Goal: Information Seeking & Learning: Learn about a topic

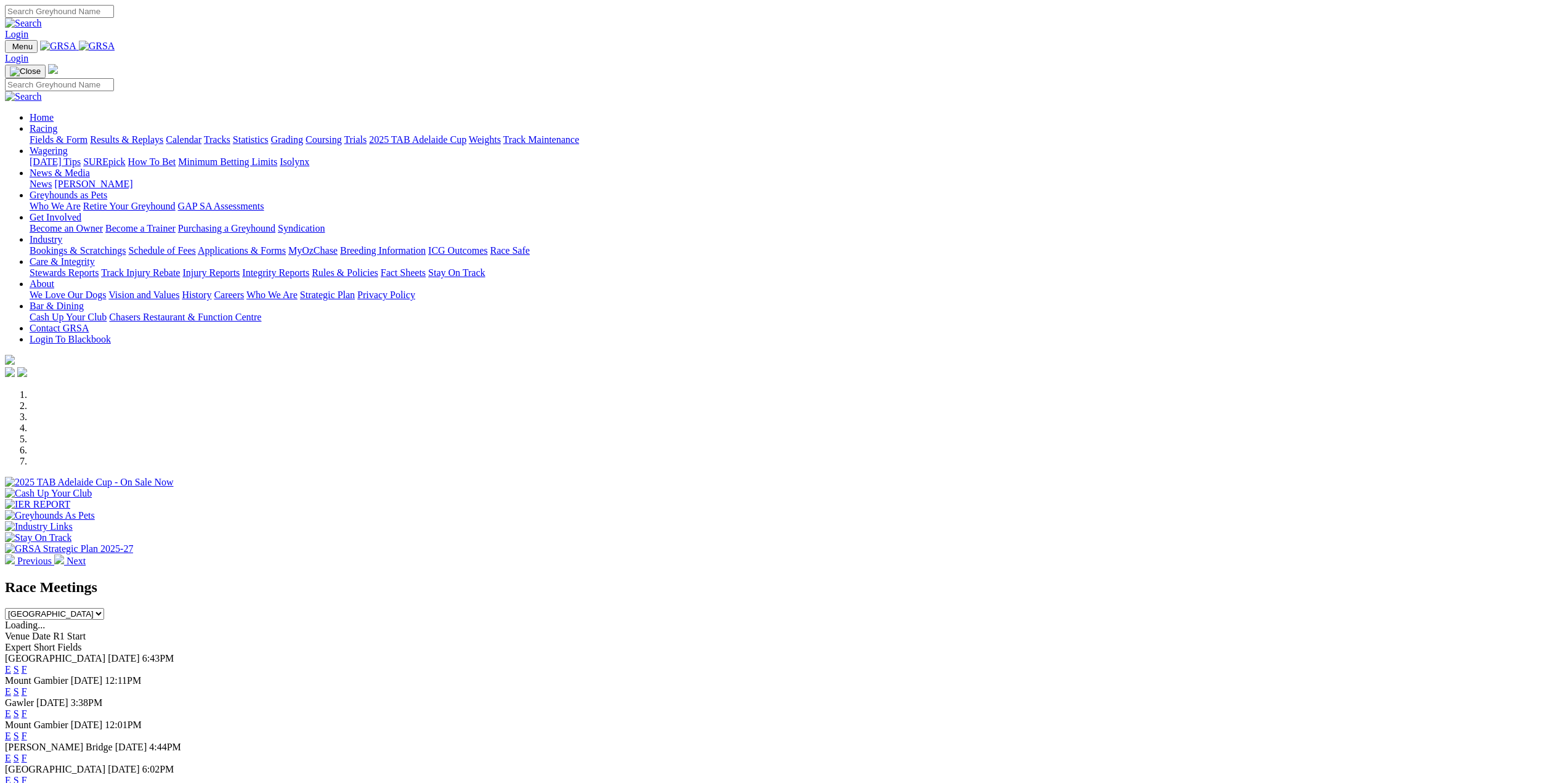
scroll to position [247, 0]
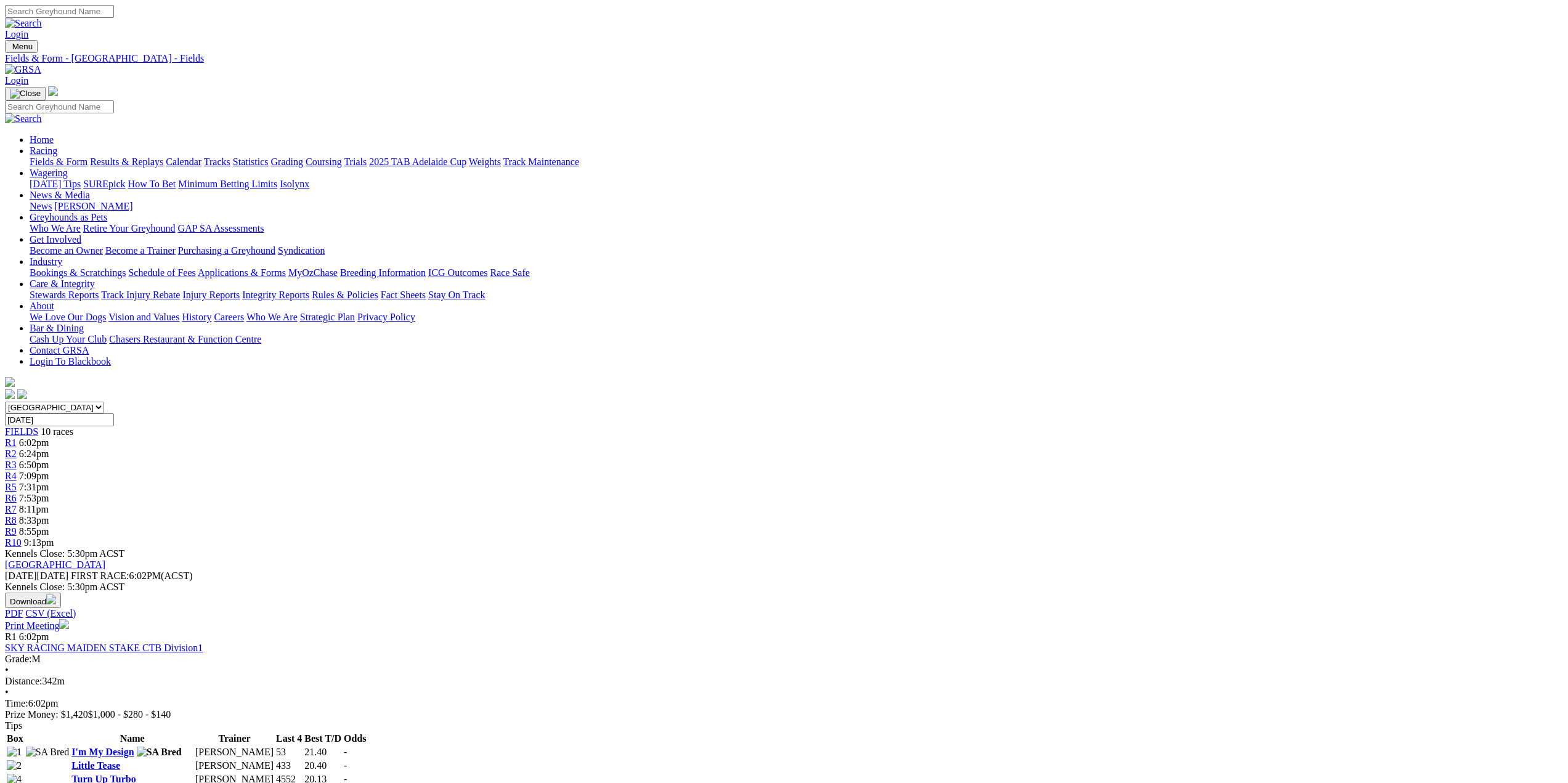
click at [17, 438] on span "R1" at bounding box center [10, 443] width 11 height 11
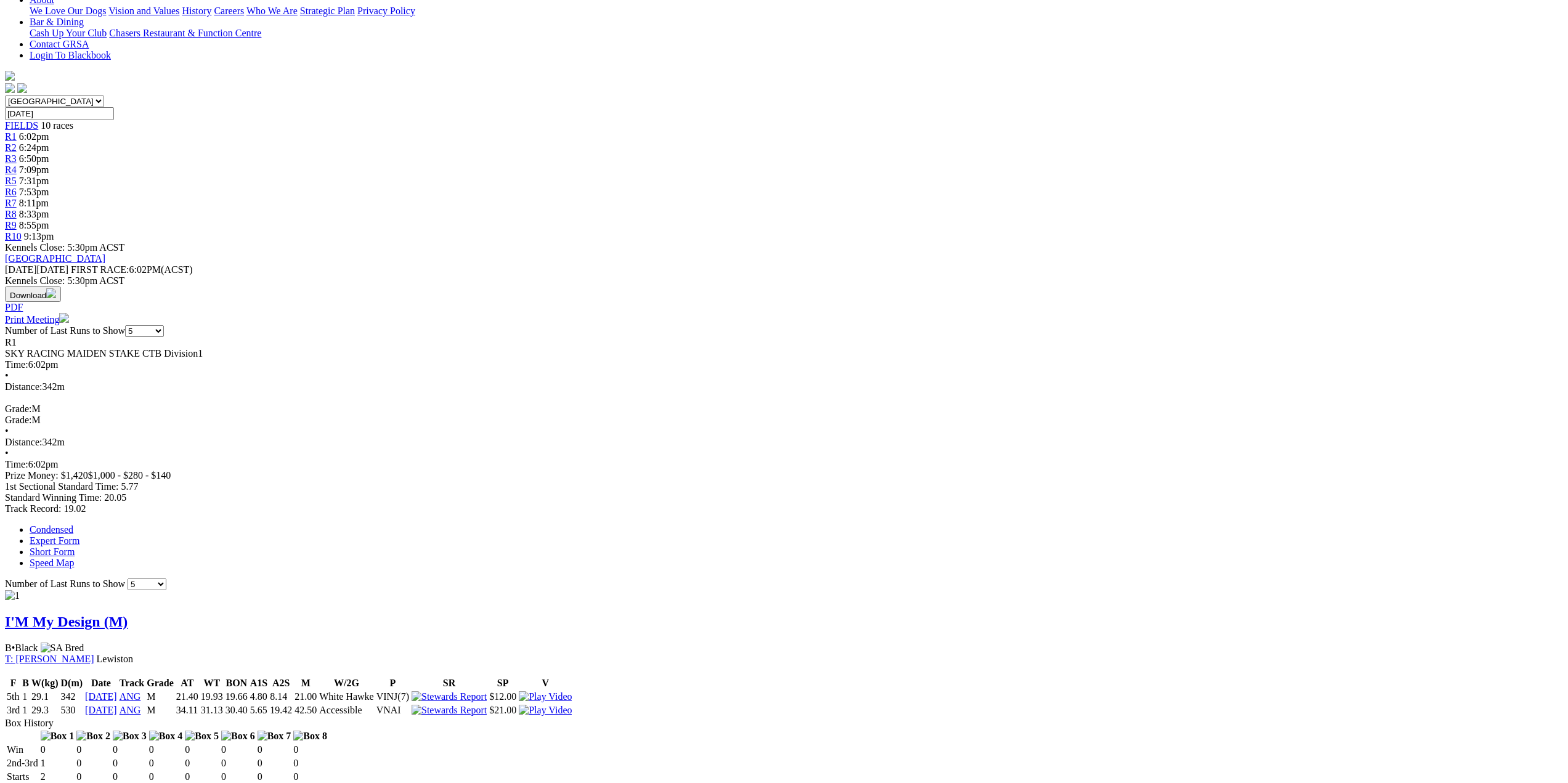
scroll to position [123, 0]
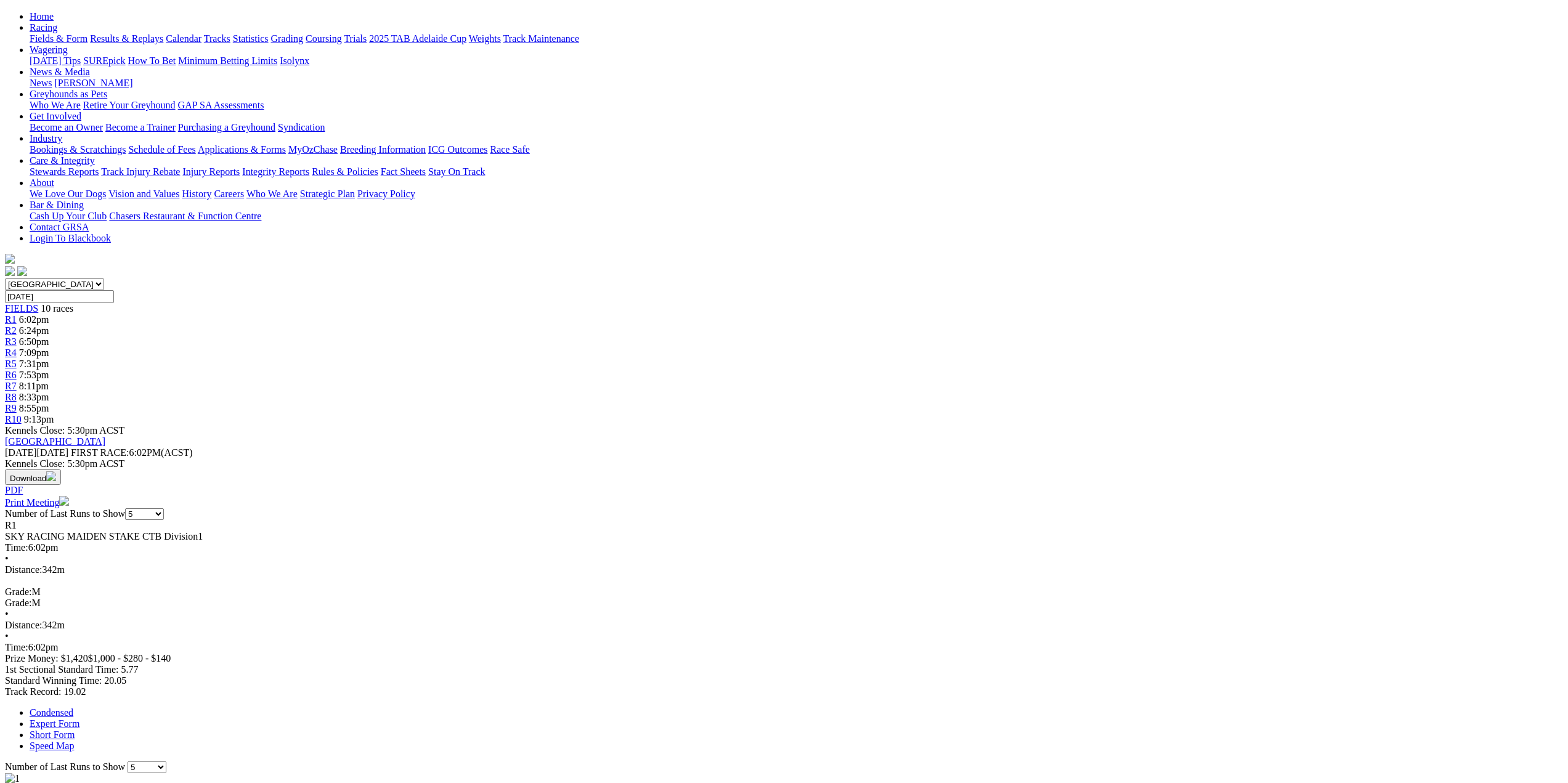
click at [17, 325] on span "R2" at bounding box center [10, 331] width 11 height 11
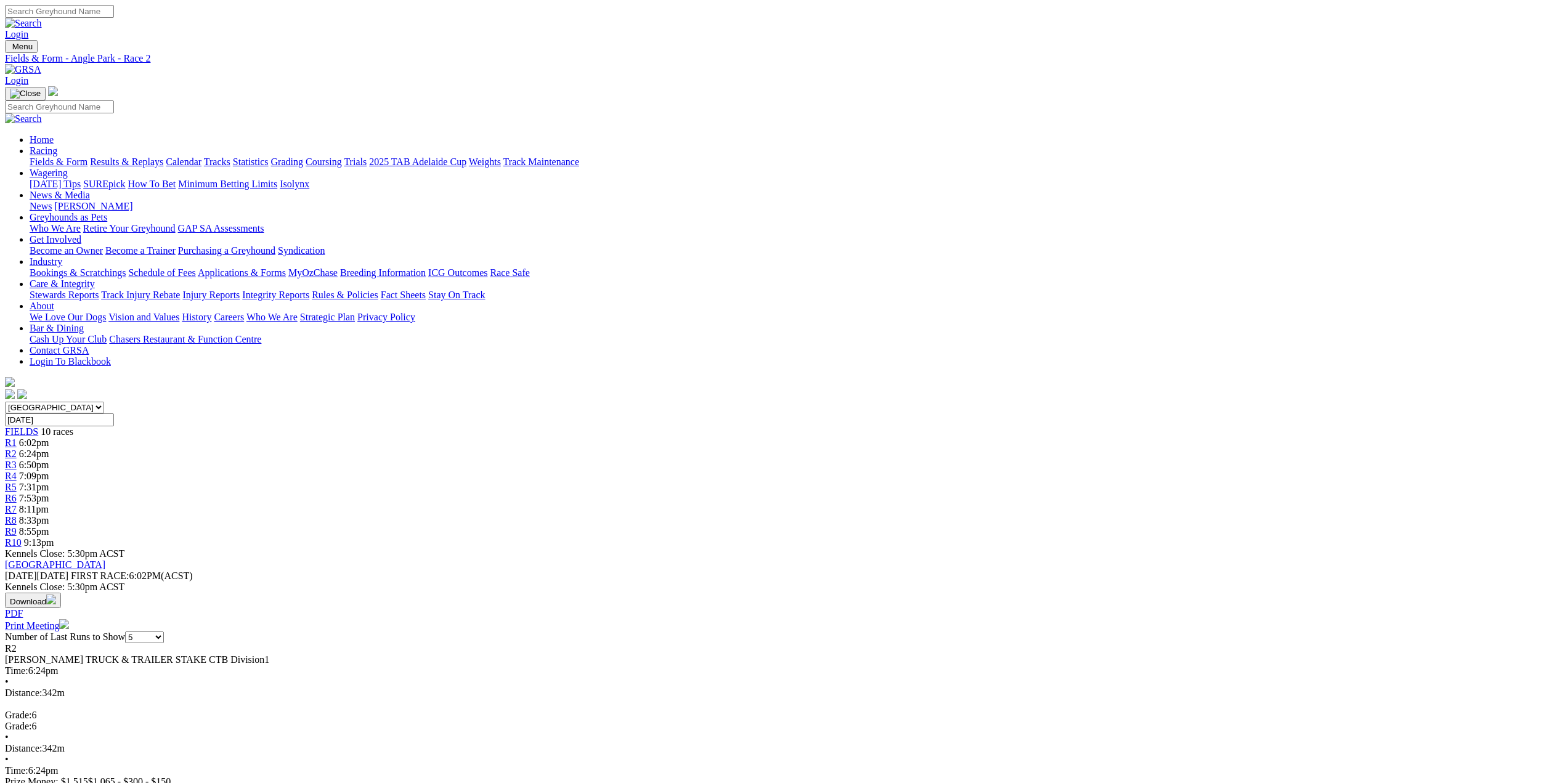
click at [17, 460] on span "R3" at bounding box center [10, 465] width 11 height 11
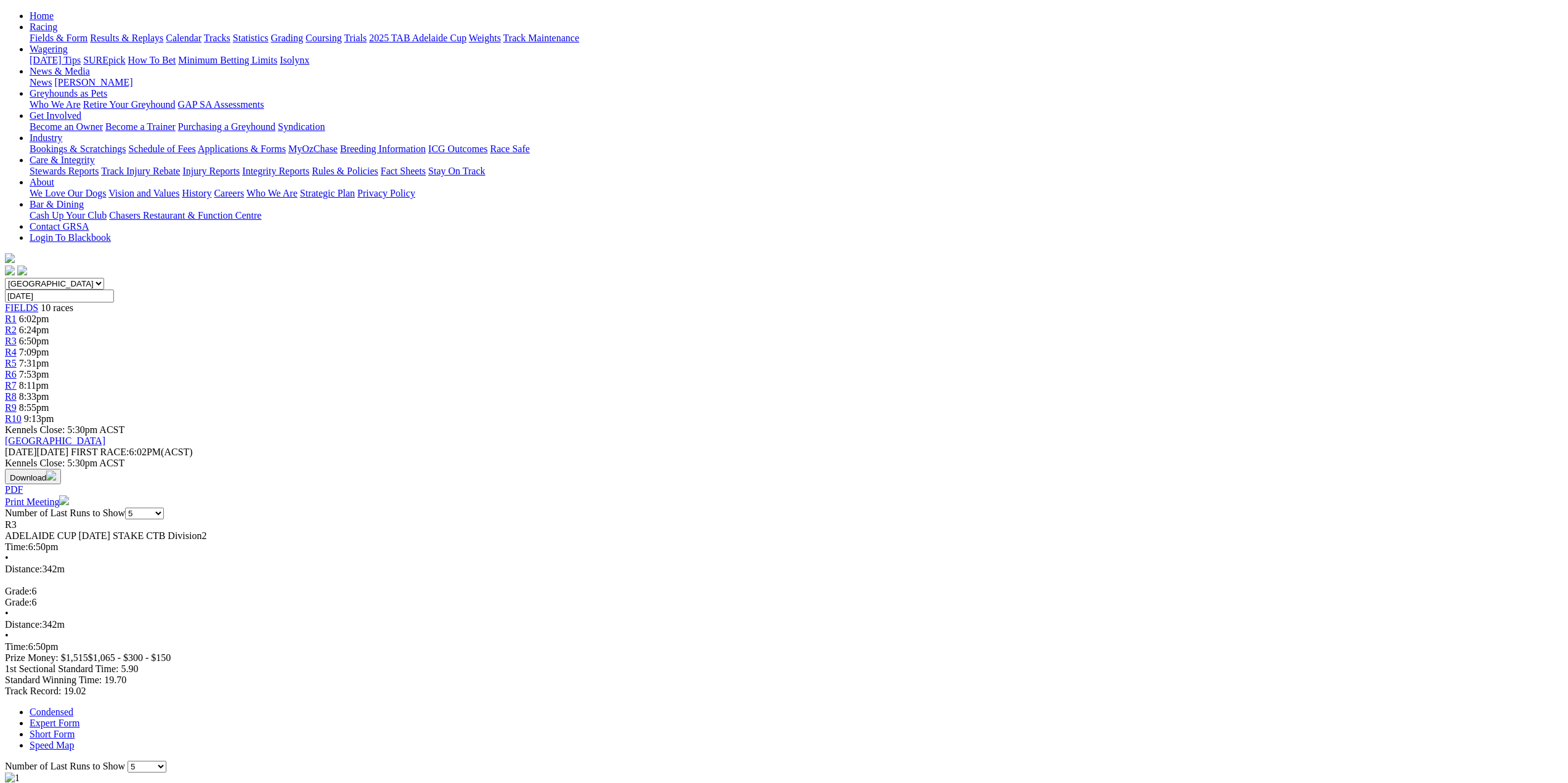
scroll to position [123, 0]
click at [17, 347] on span "R4" at bounding box center [10, 353] width 11 height 11
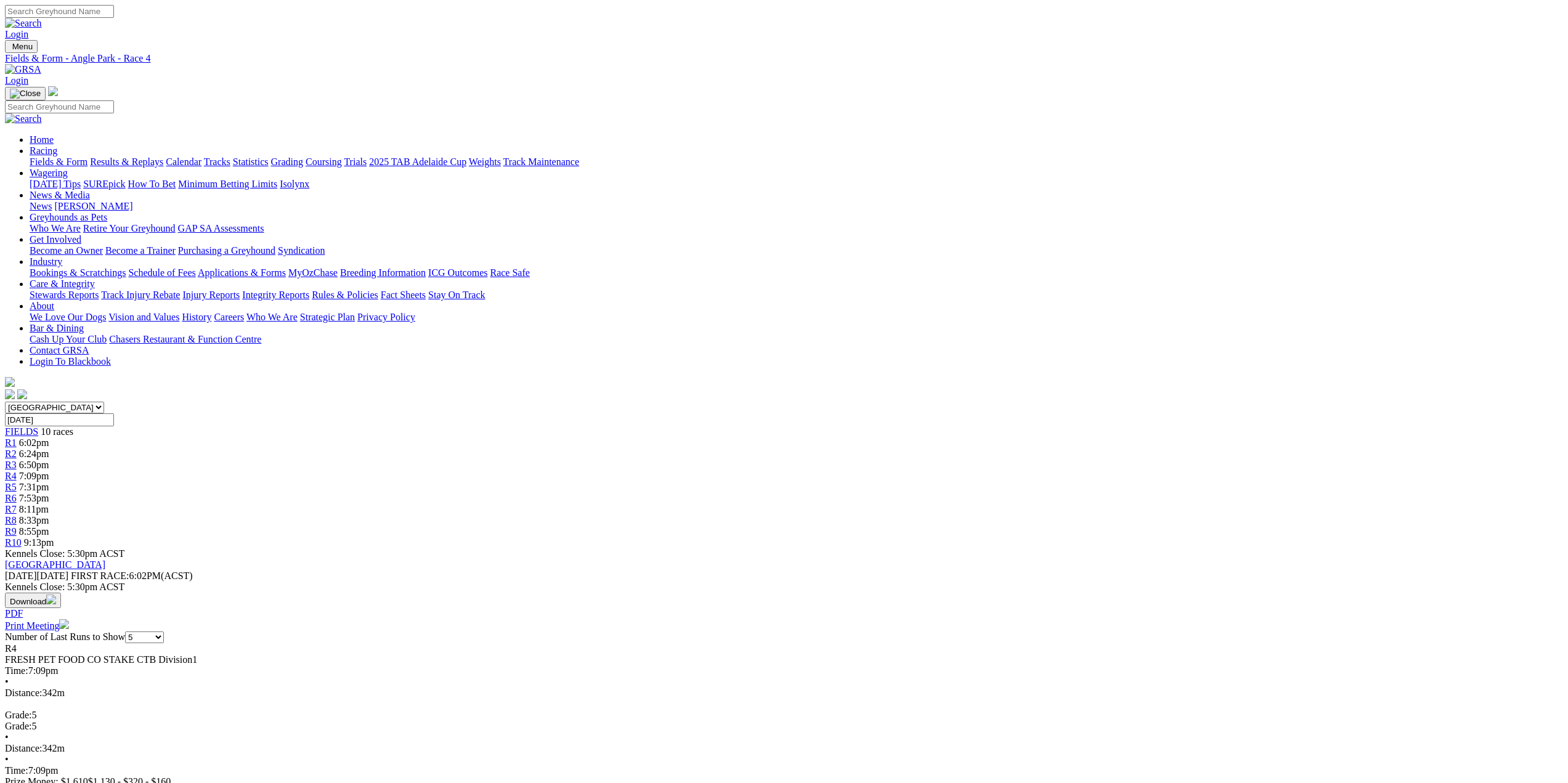
click at [17, 482] on span "R5" at bounding box center [10, 487] width 11 height 11
click at [17, 493] on link "R6" at bounding box center [10, 498] width 11 height 11
click at [17, 504] on span "R7" at bounding box center [10, 509] width 11 height 11
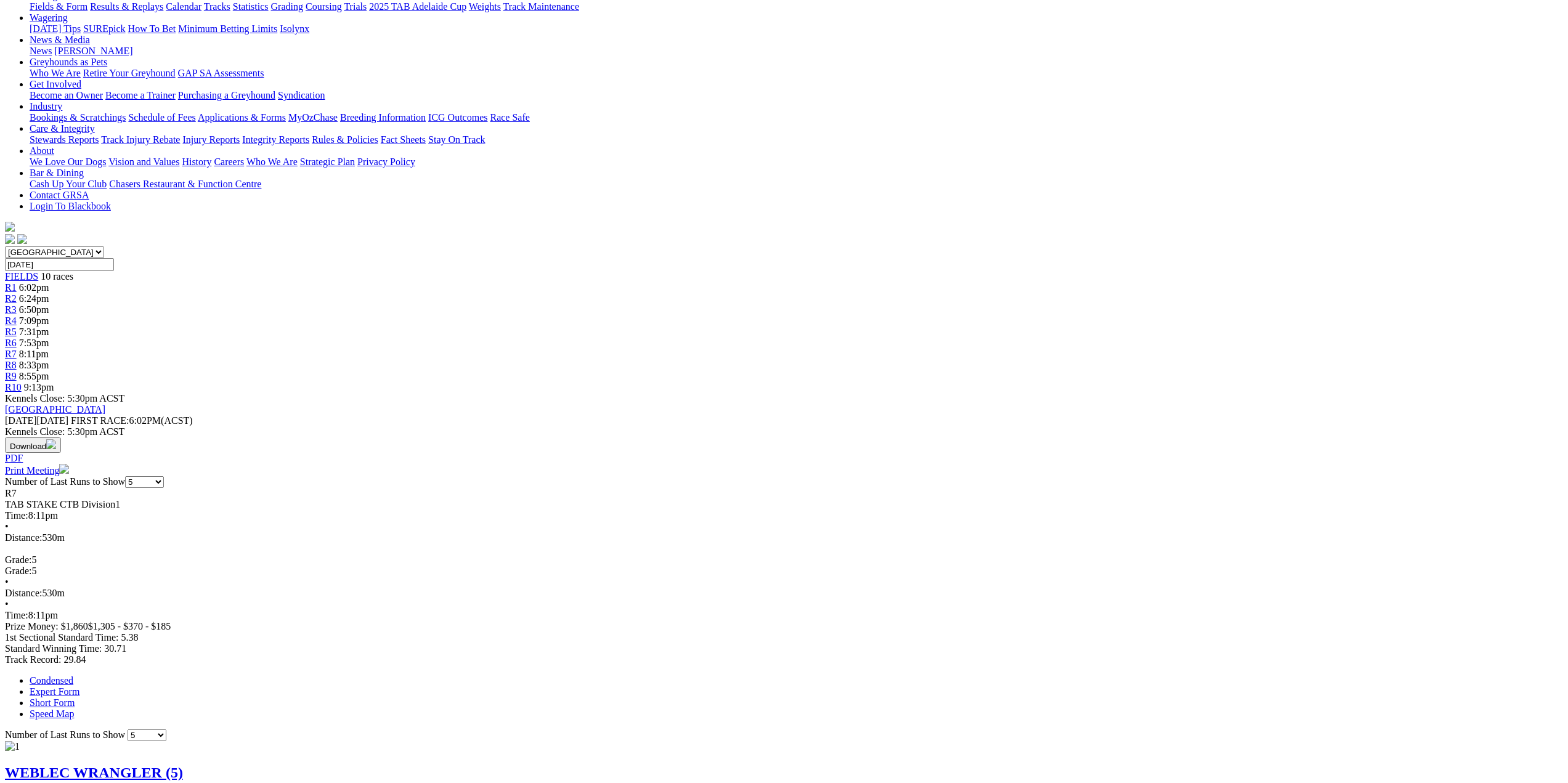
scroll to position [61, 0]
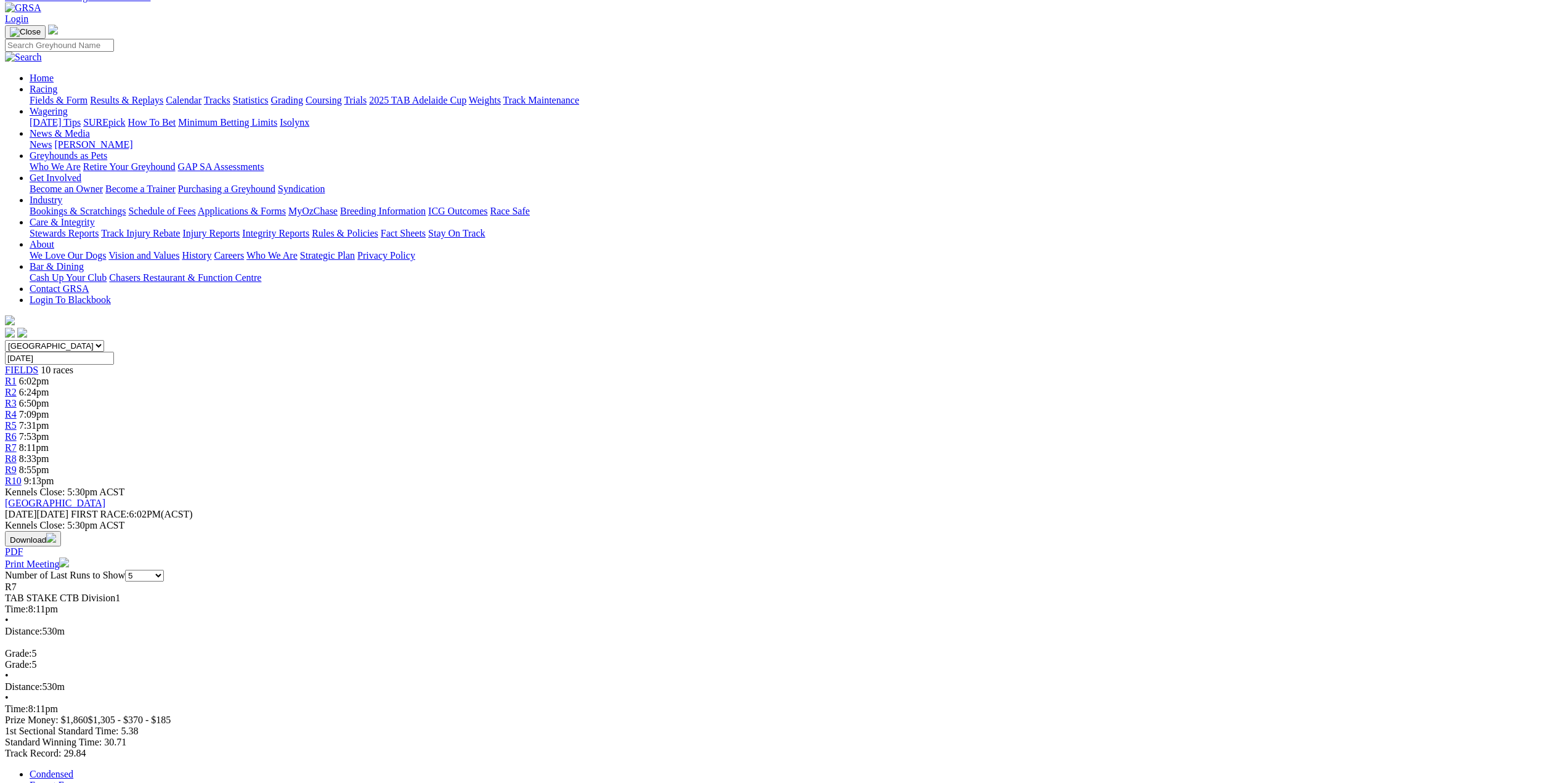
click at [17, 454] on span "R8" at bounding box center [10, 459] width 11 height 11
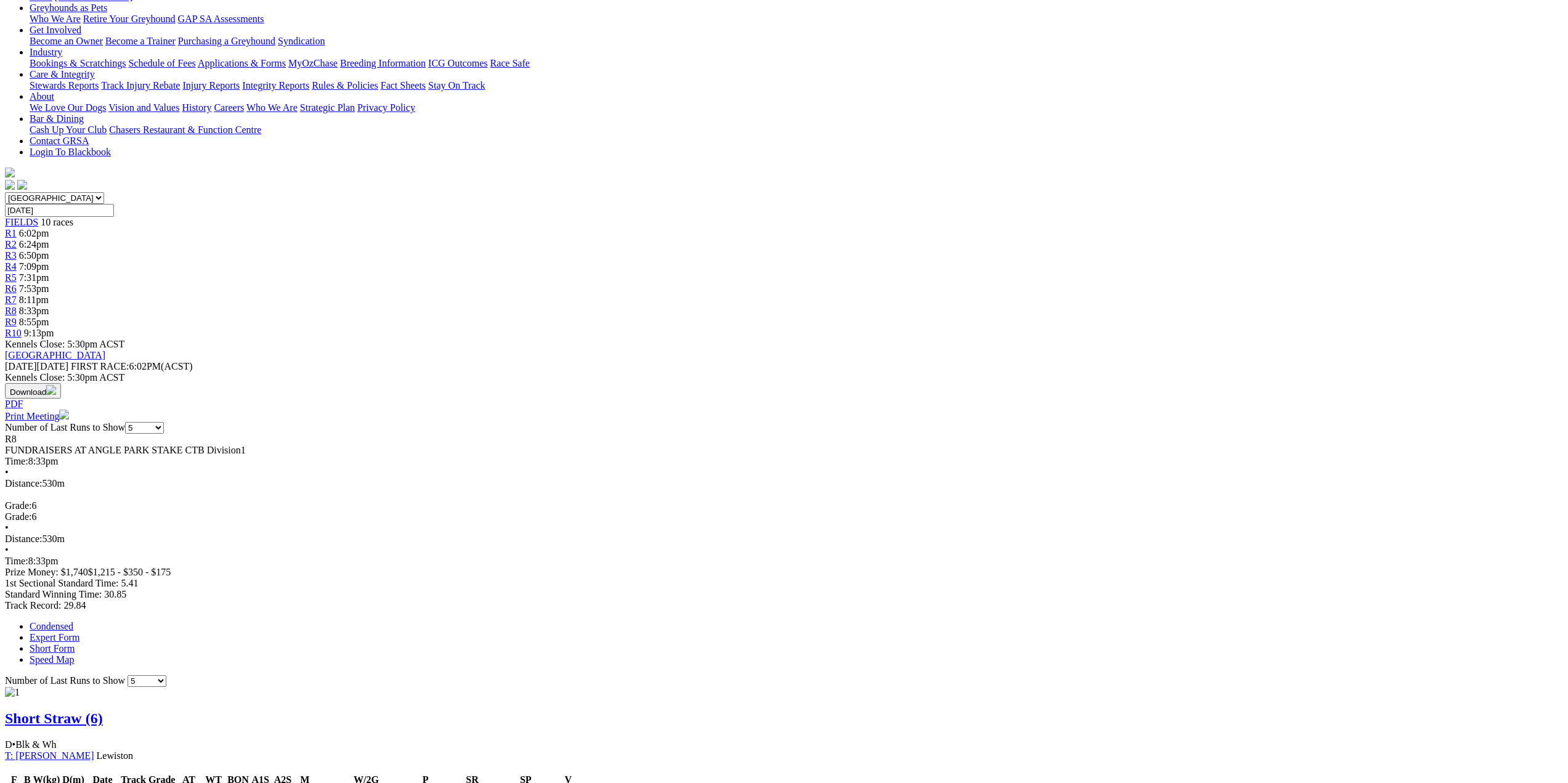
scroll to position [247, 0]
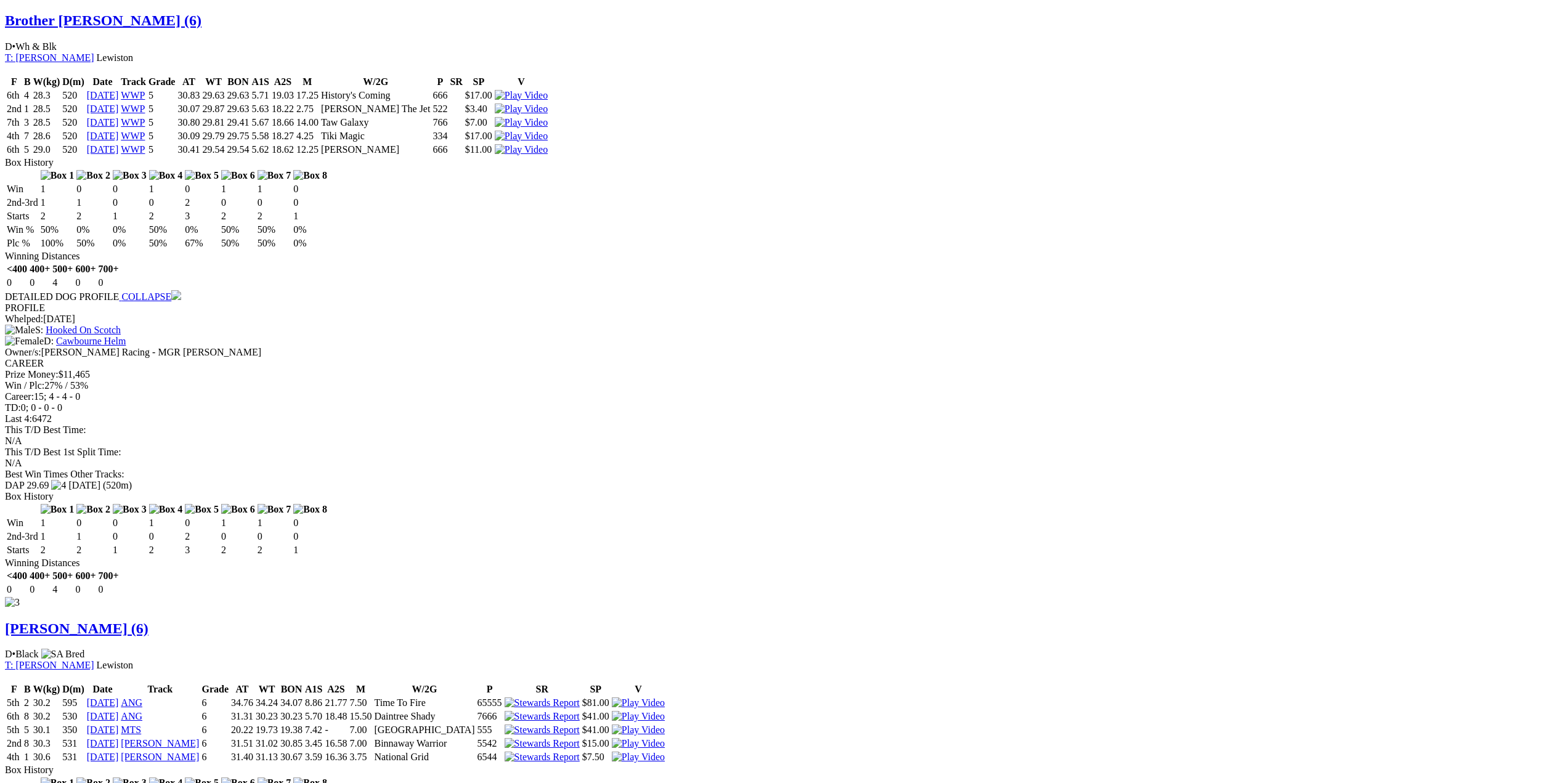
scroll to position [1664, 0]
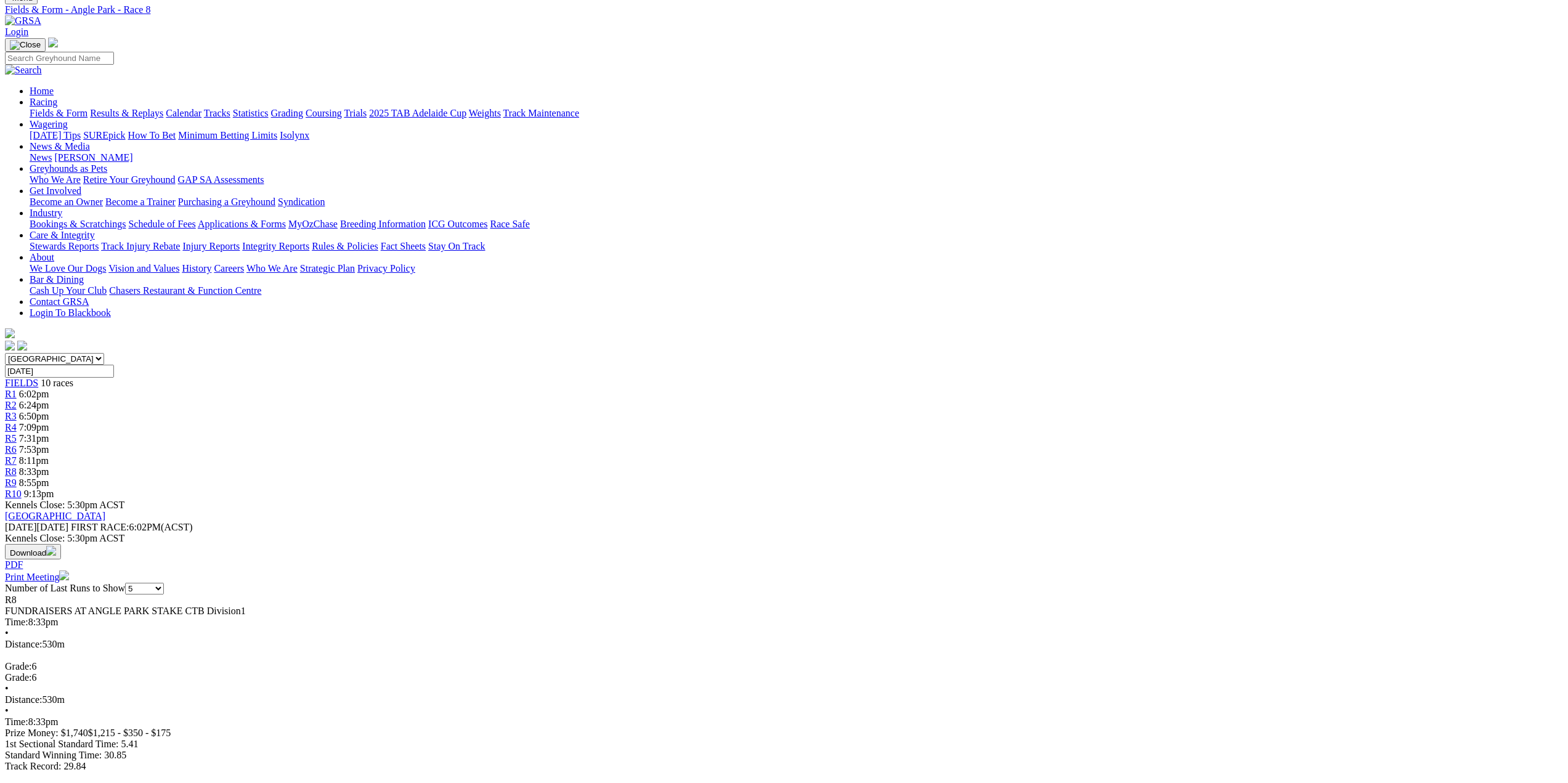
scroll to position [0, 0]
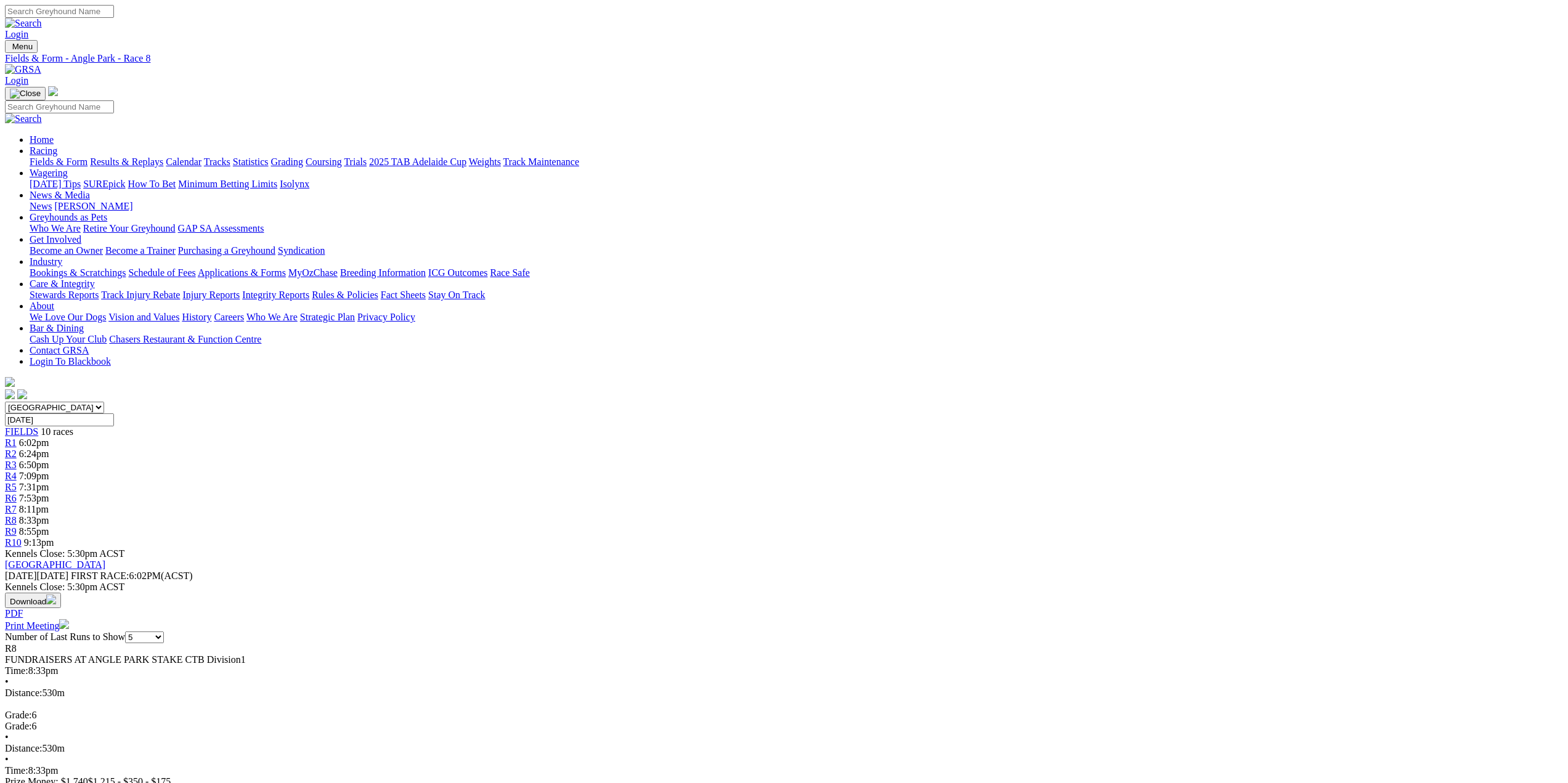
click at [17, 527] on span "R9" at bounding box center [10, 532] width 11 height 11
click at [21, 537] on span "R10" at bounding box center [13, 542] width 17 height 11
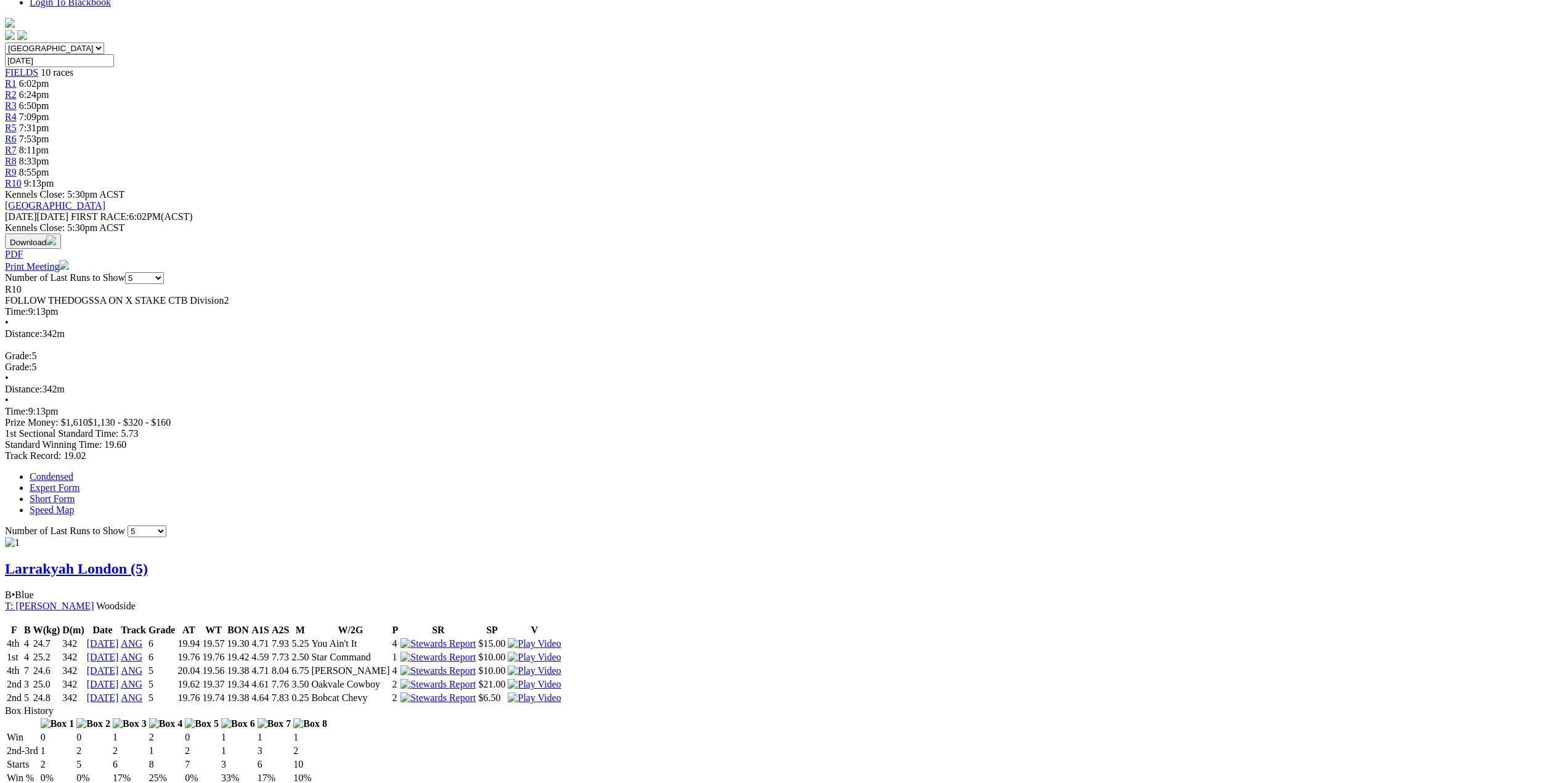
scroll to position [123, 0]
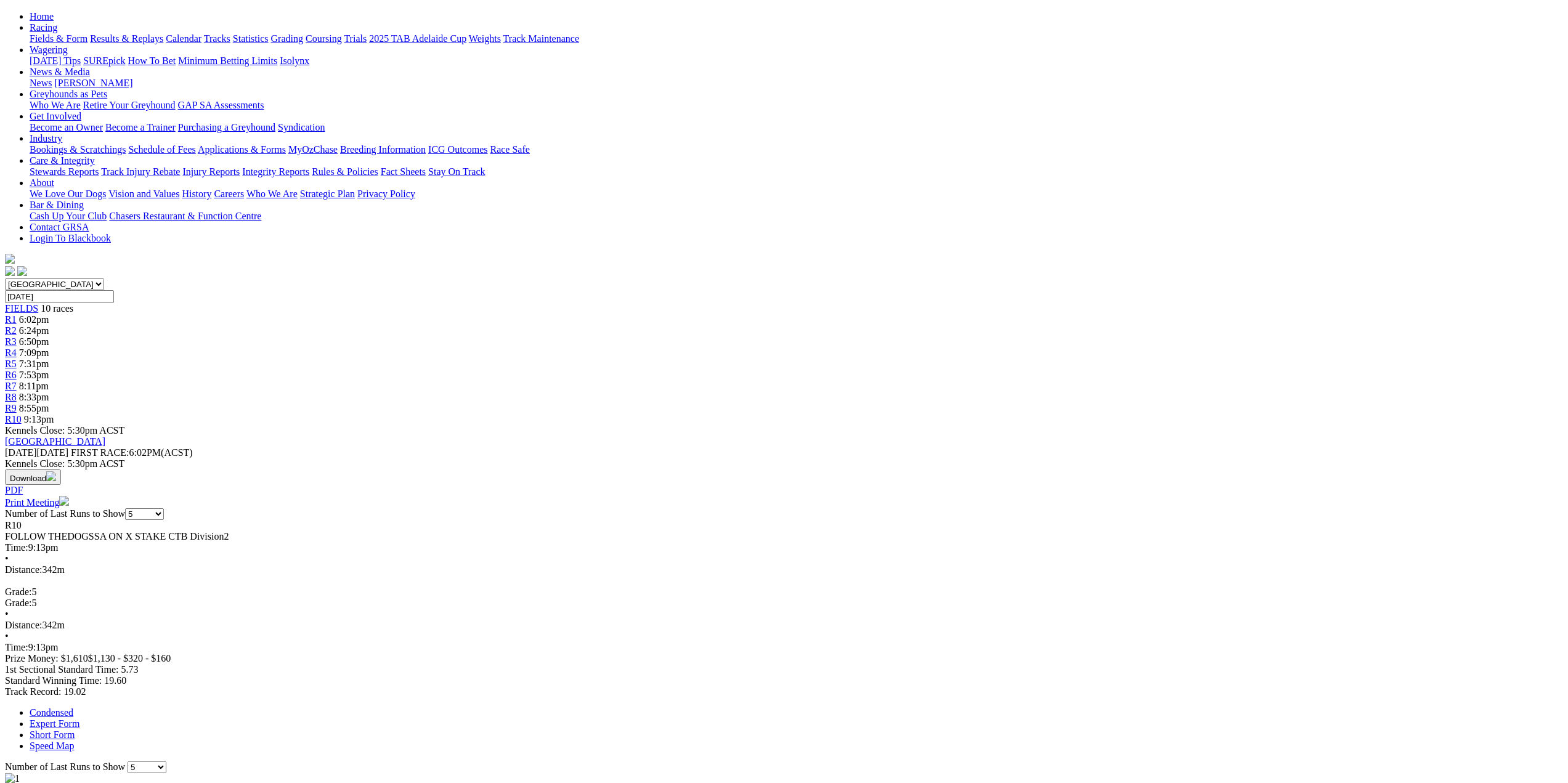
click at [17, 314] on span "R1" at bounding box center [10, 319] width 11 height 11
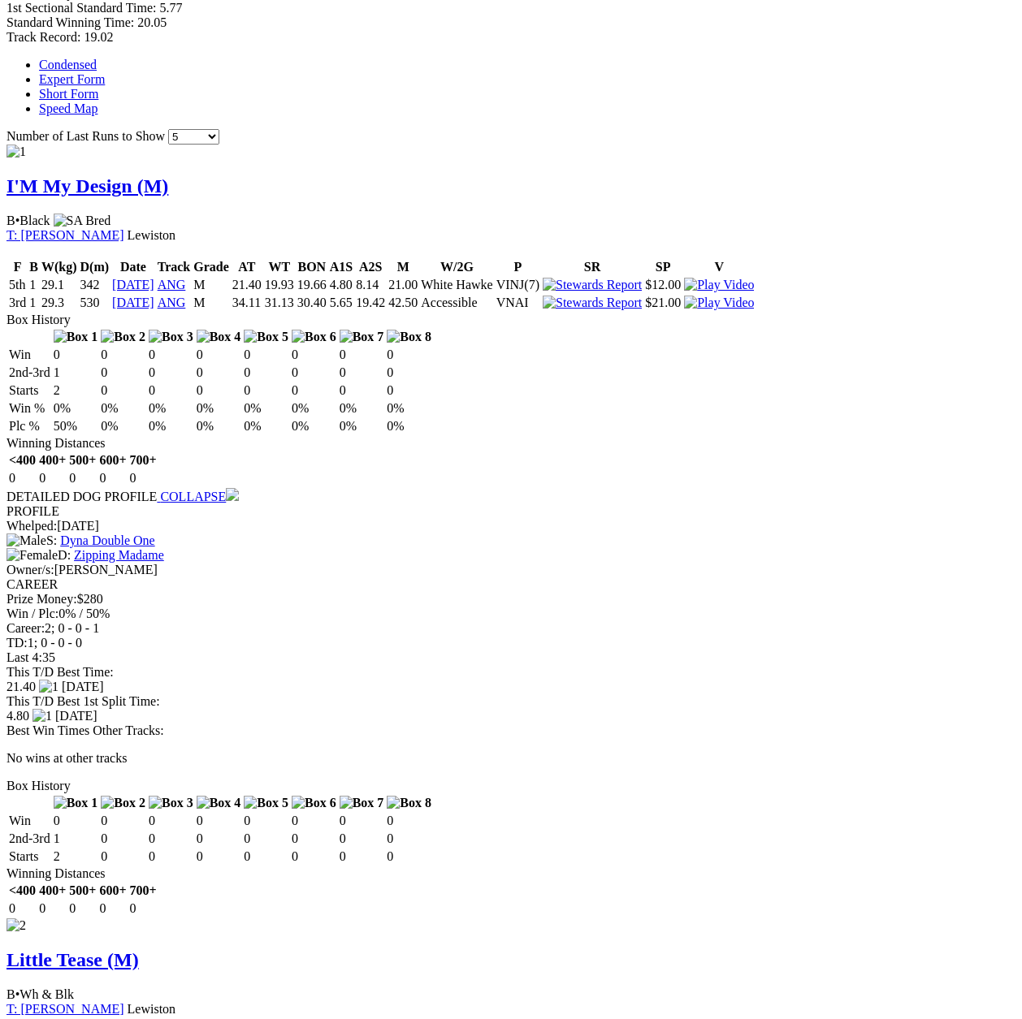
scroll to position [1056, 0]
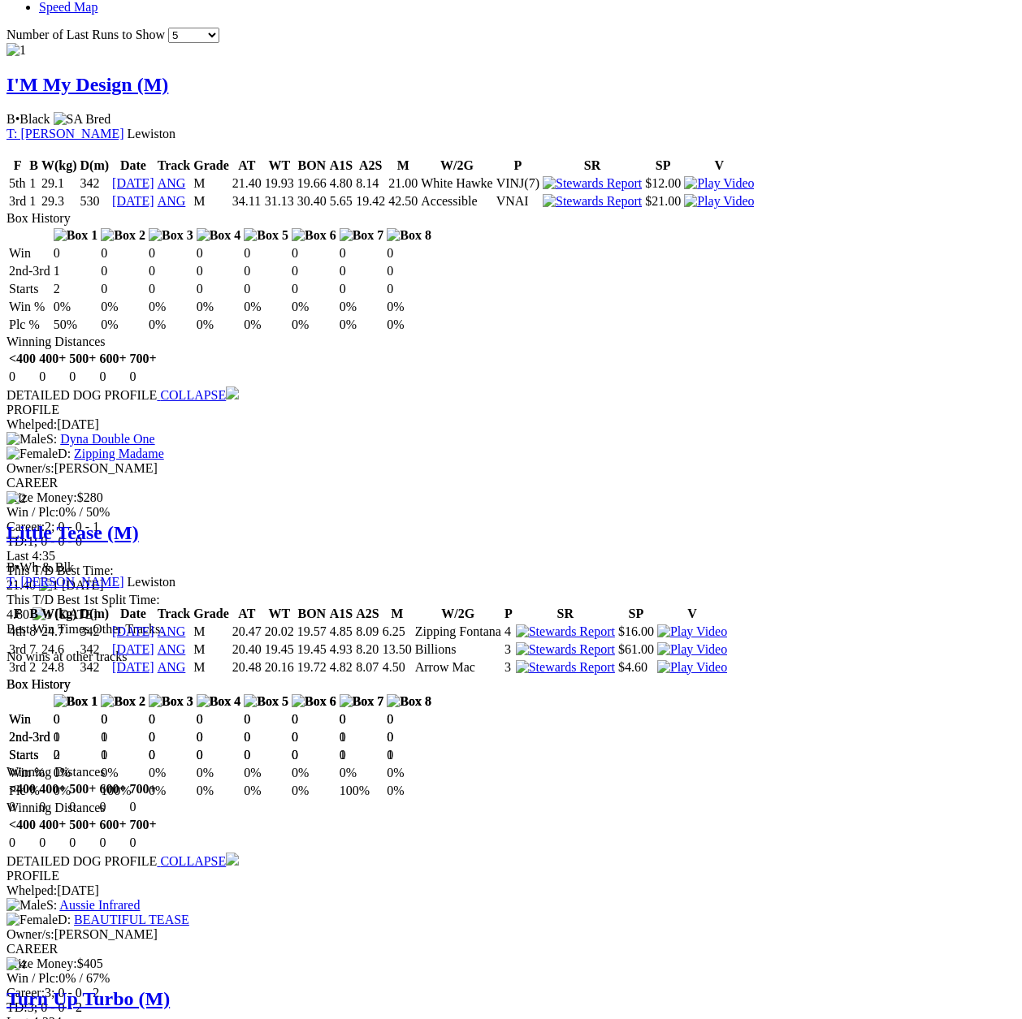
scroll to position [1146, 0]
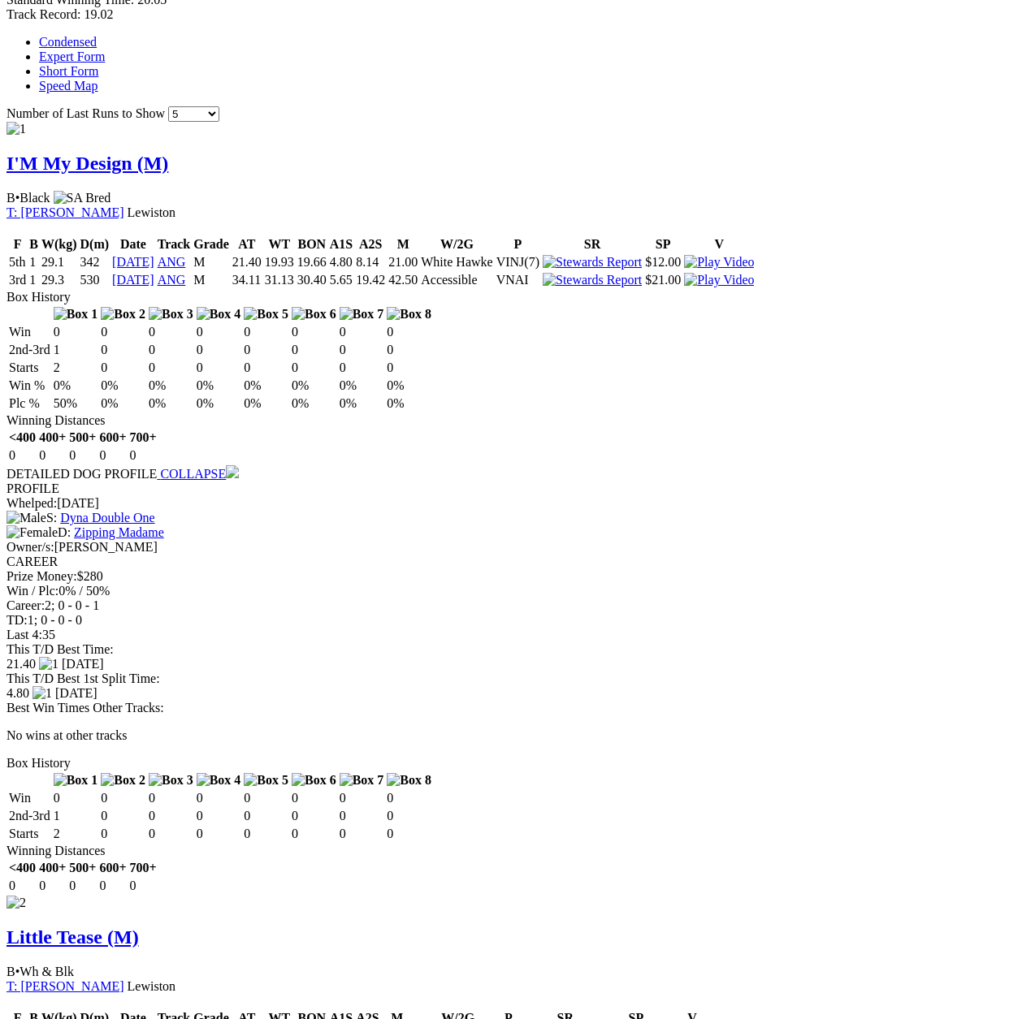
scroll to position [1056, 0]
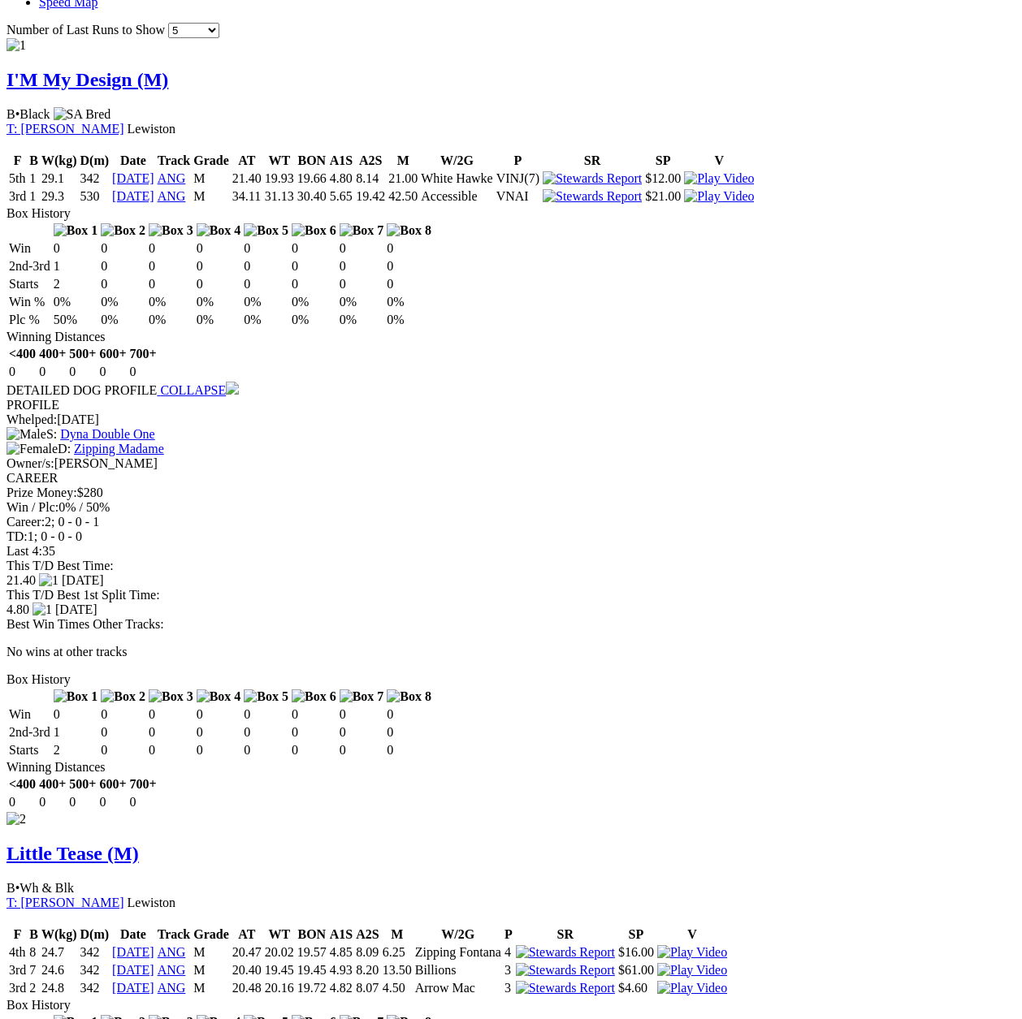
scroll to position [1146, 0]
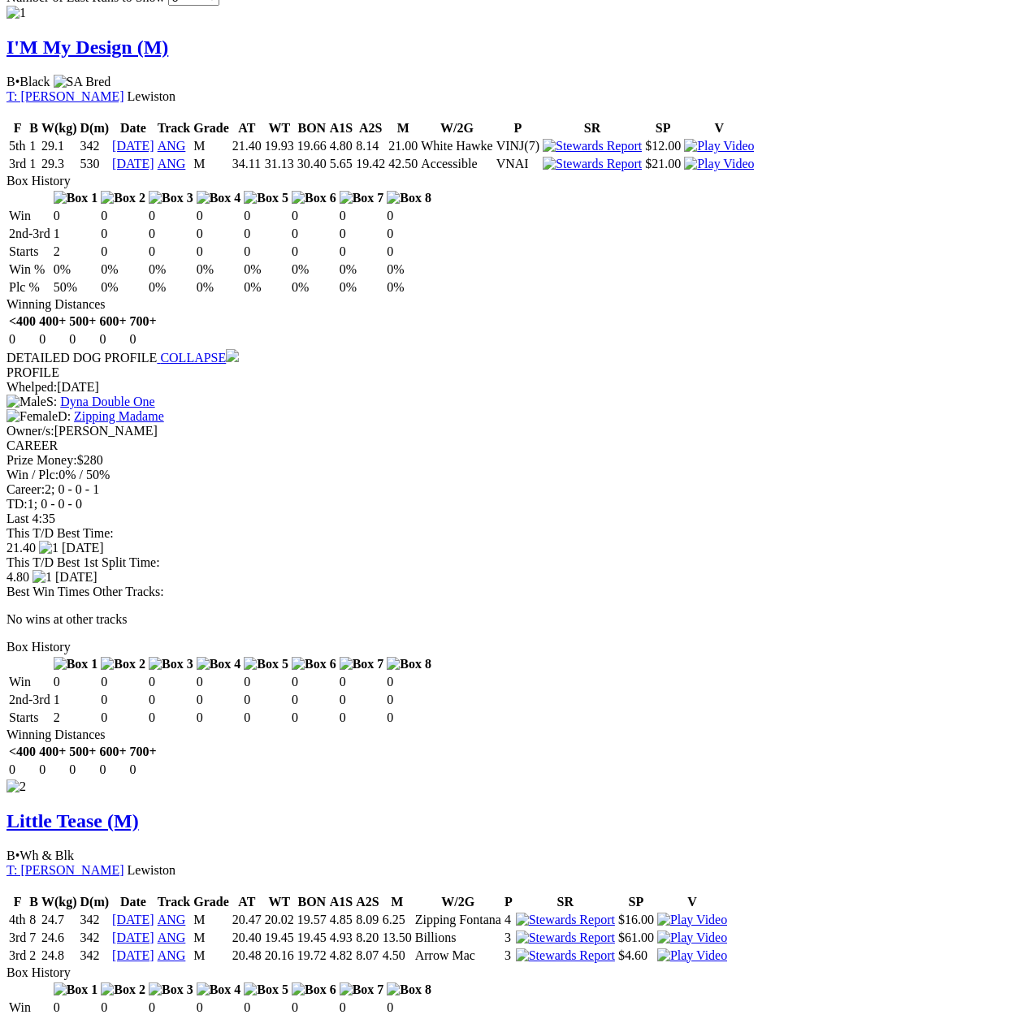
scroll to position [1299, 0]
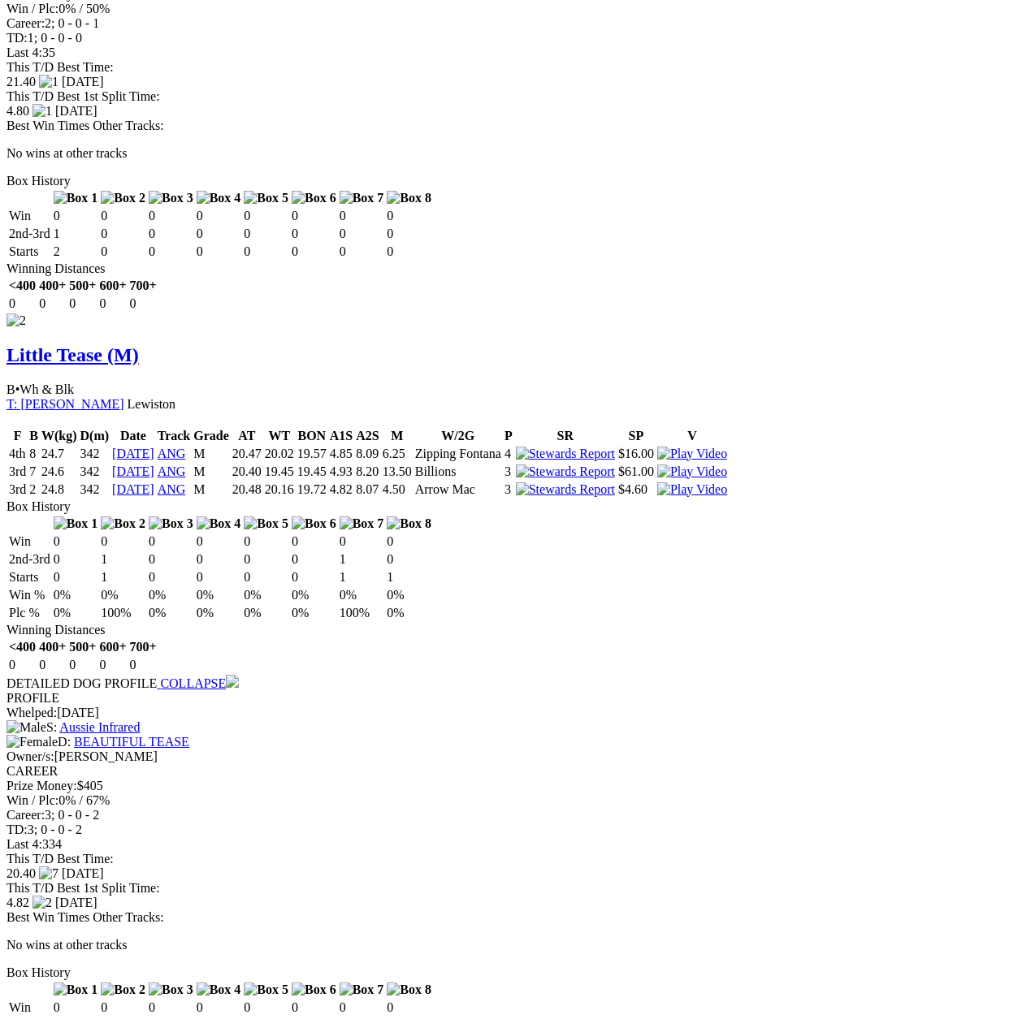
scroll to position [1561, 0]
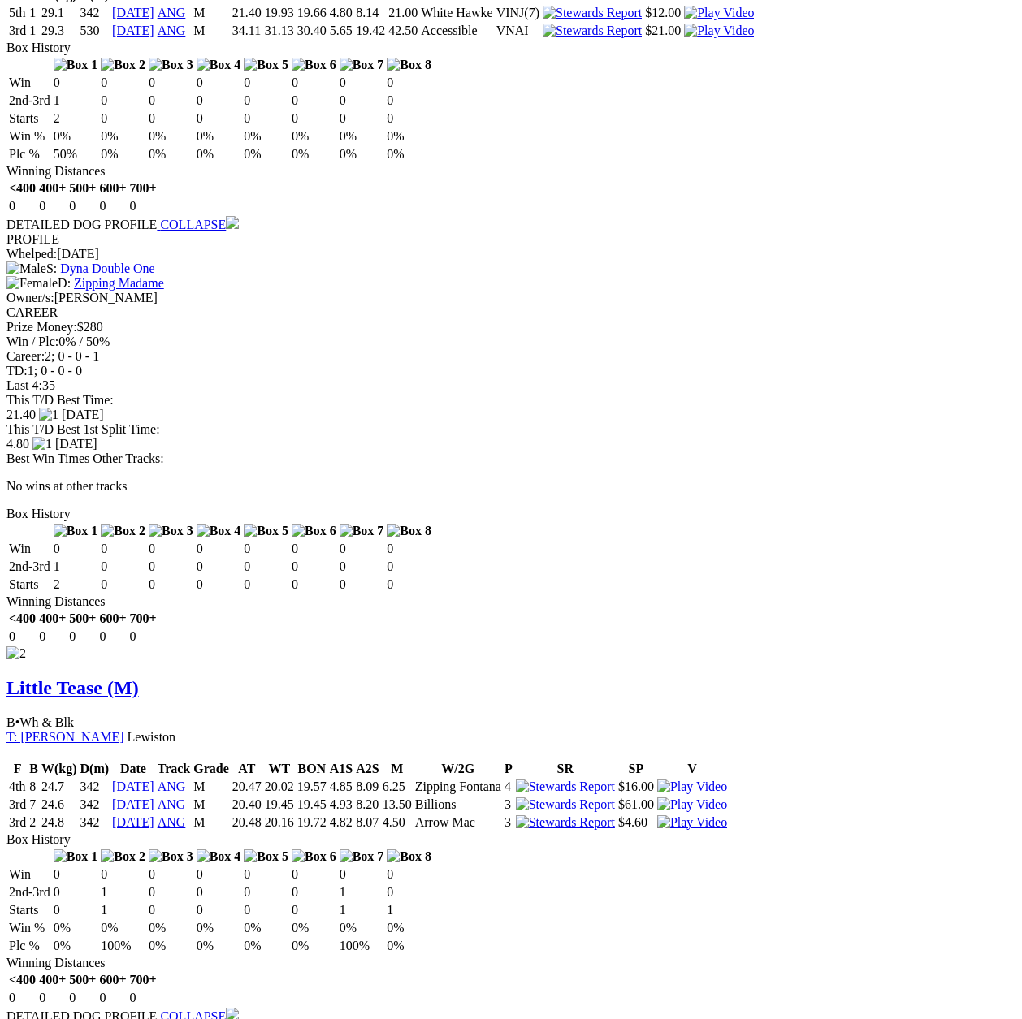
scroll to position [1299, 0]
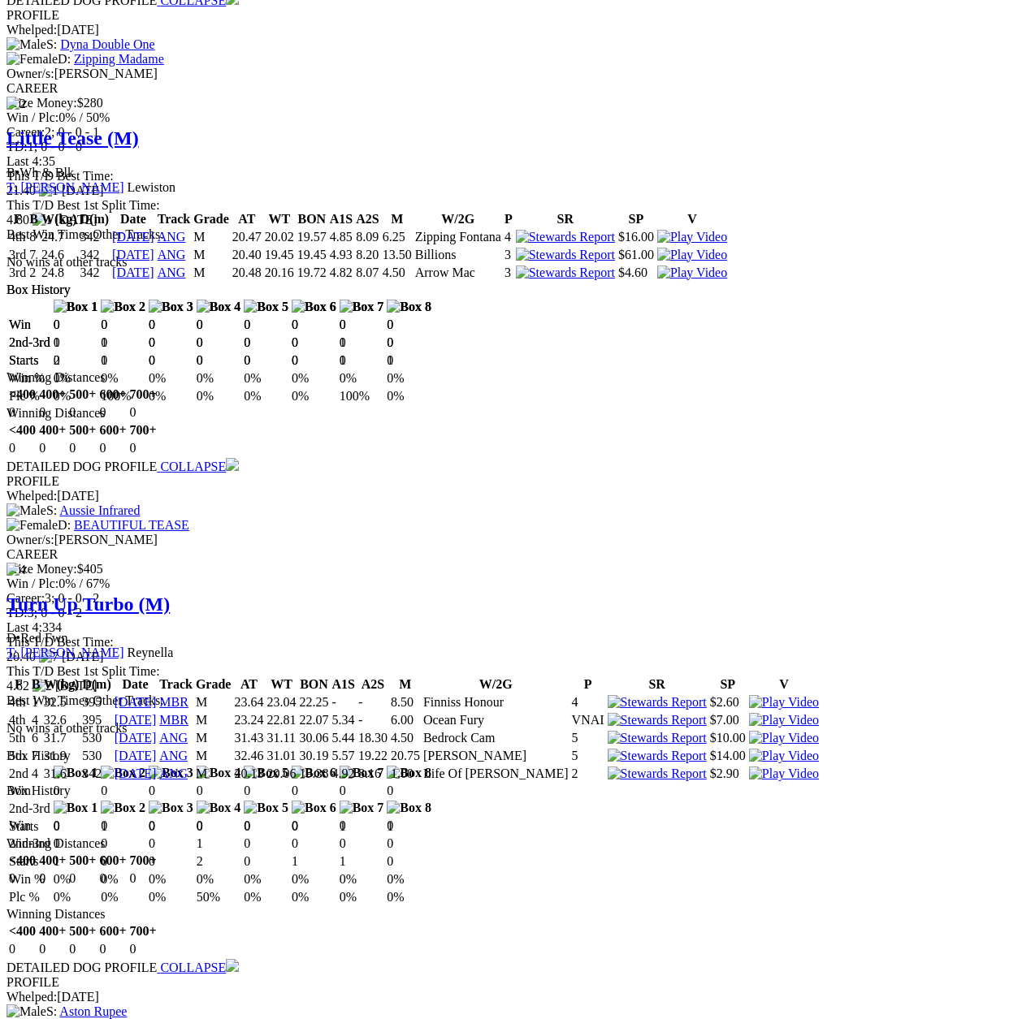
scroll to position [1569, 0]
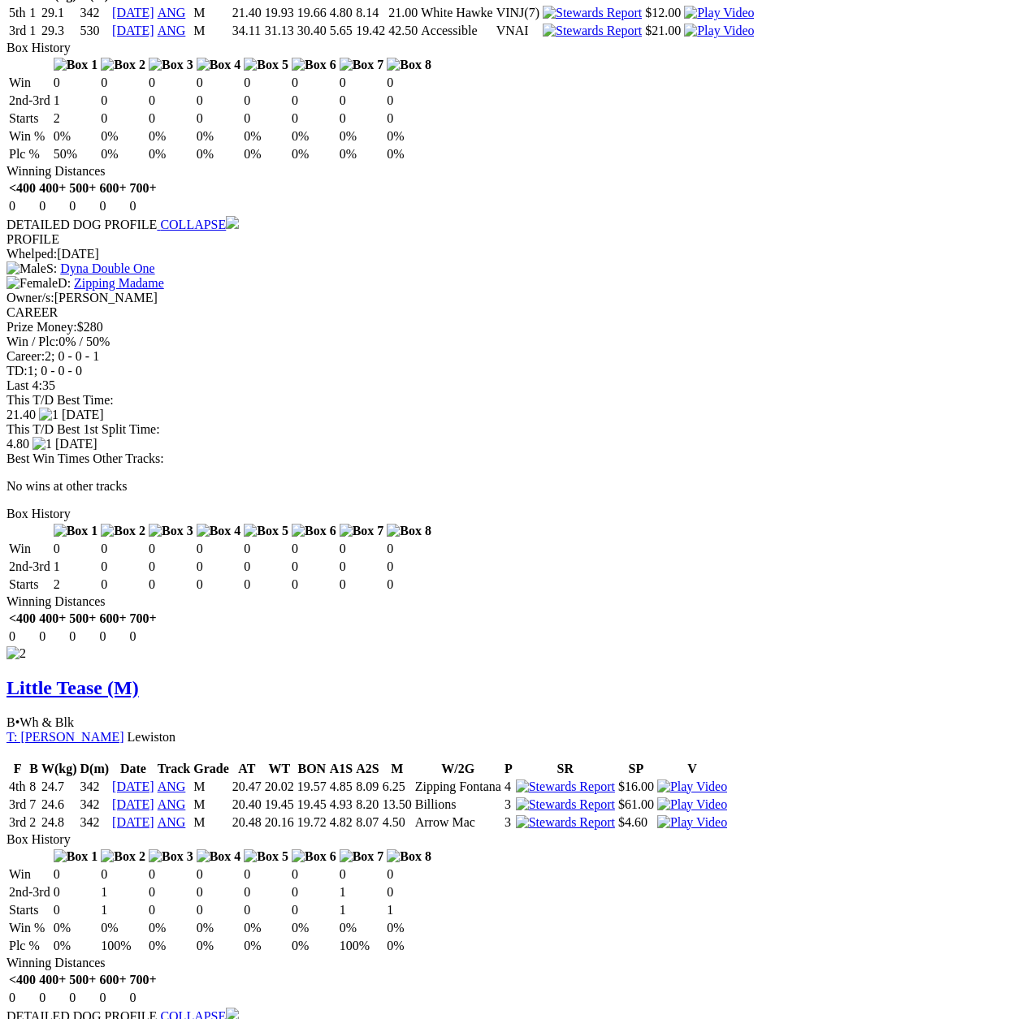
scroll to position [1299, 0]
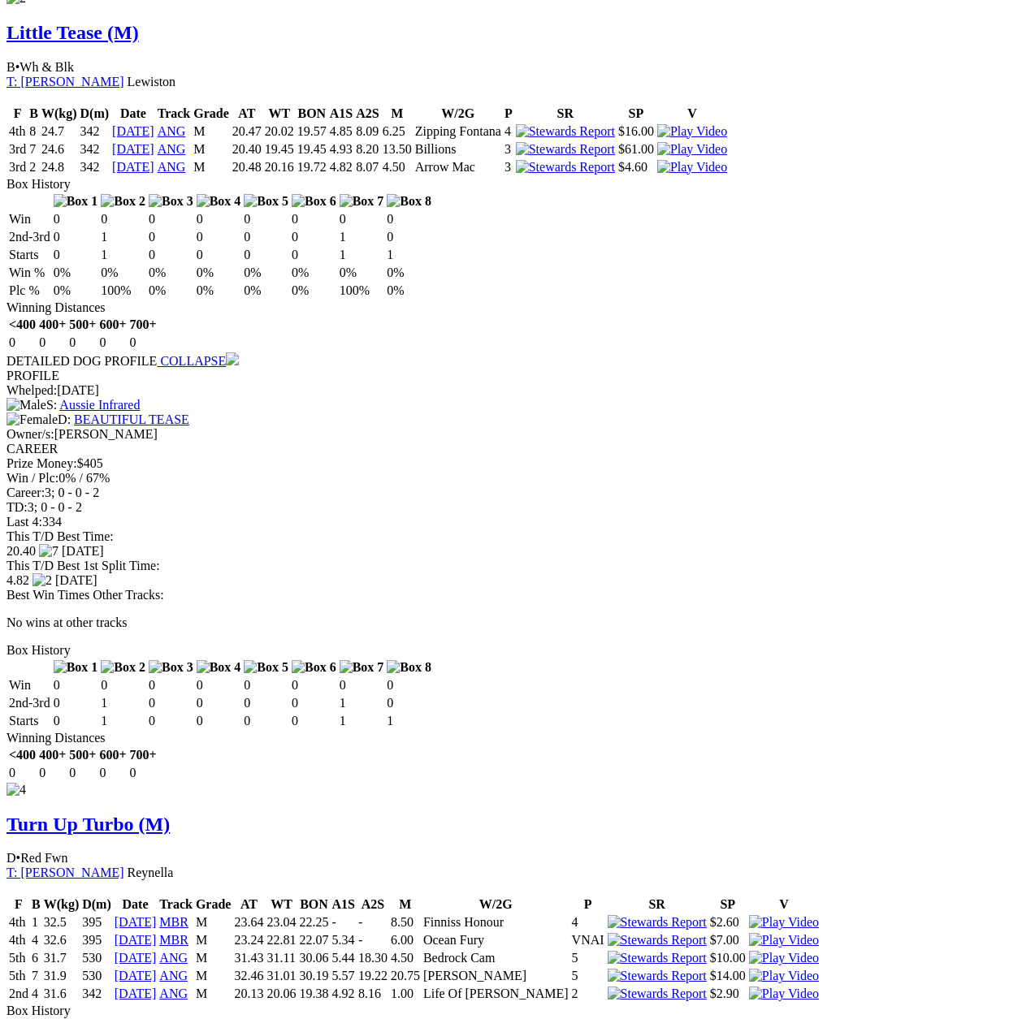
scroll to position [1966, 0]
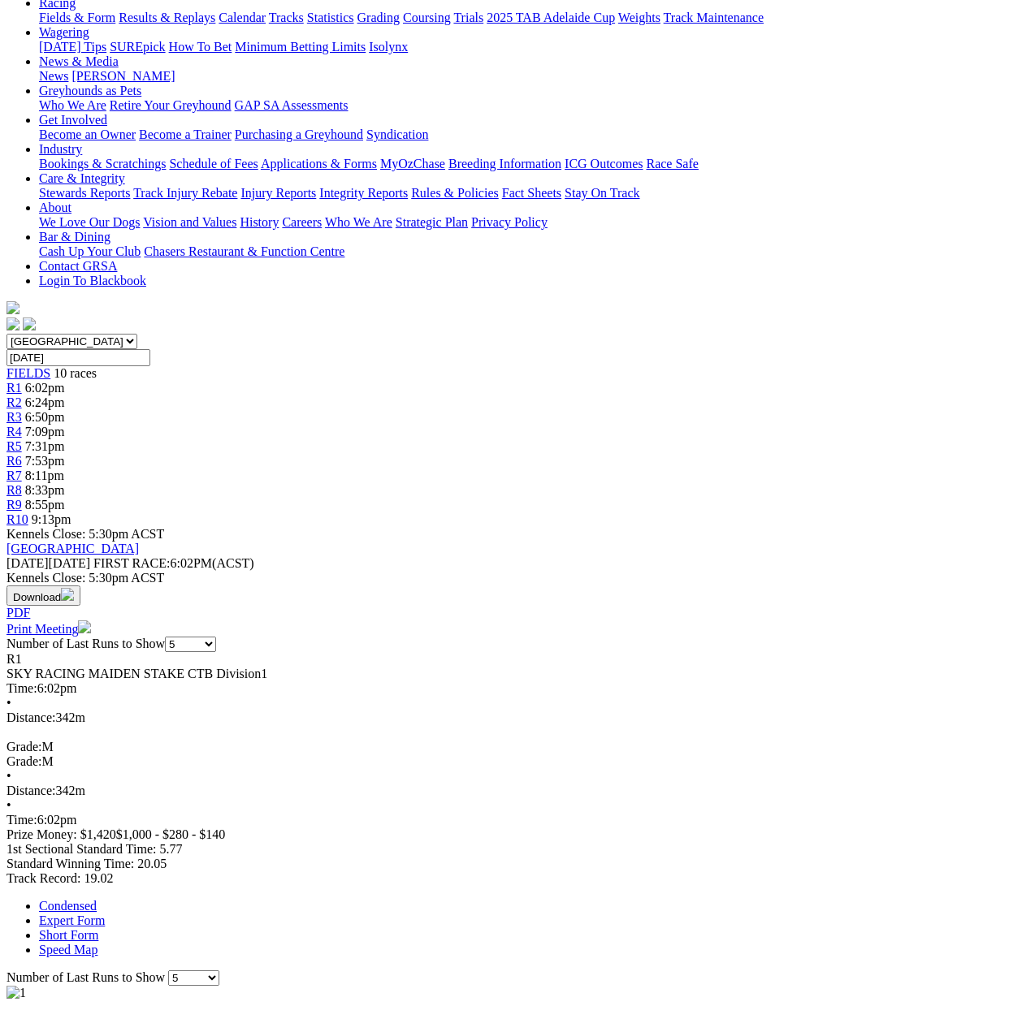
scroll to position [0, 0]
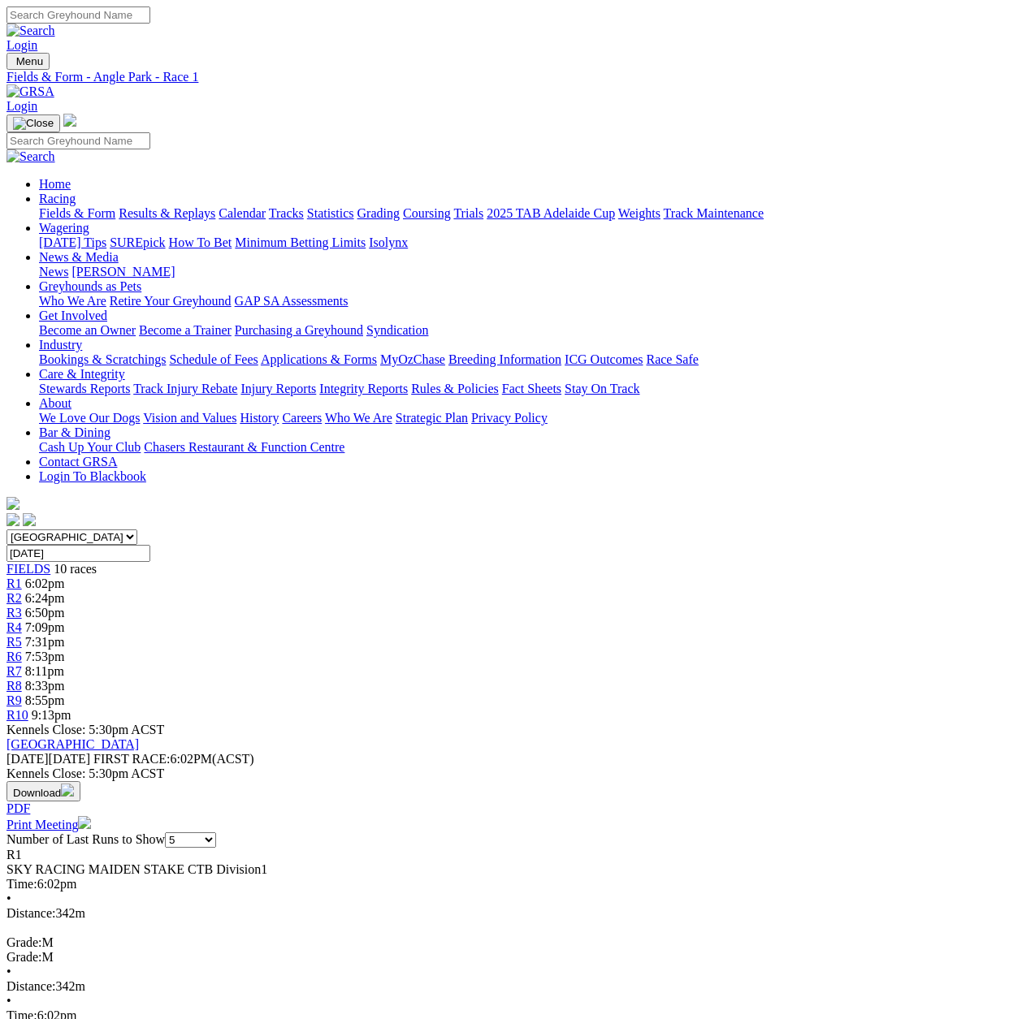
click at [22, 591] on span "R2" at bounding box center [13, 598] width 15 height 14
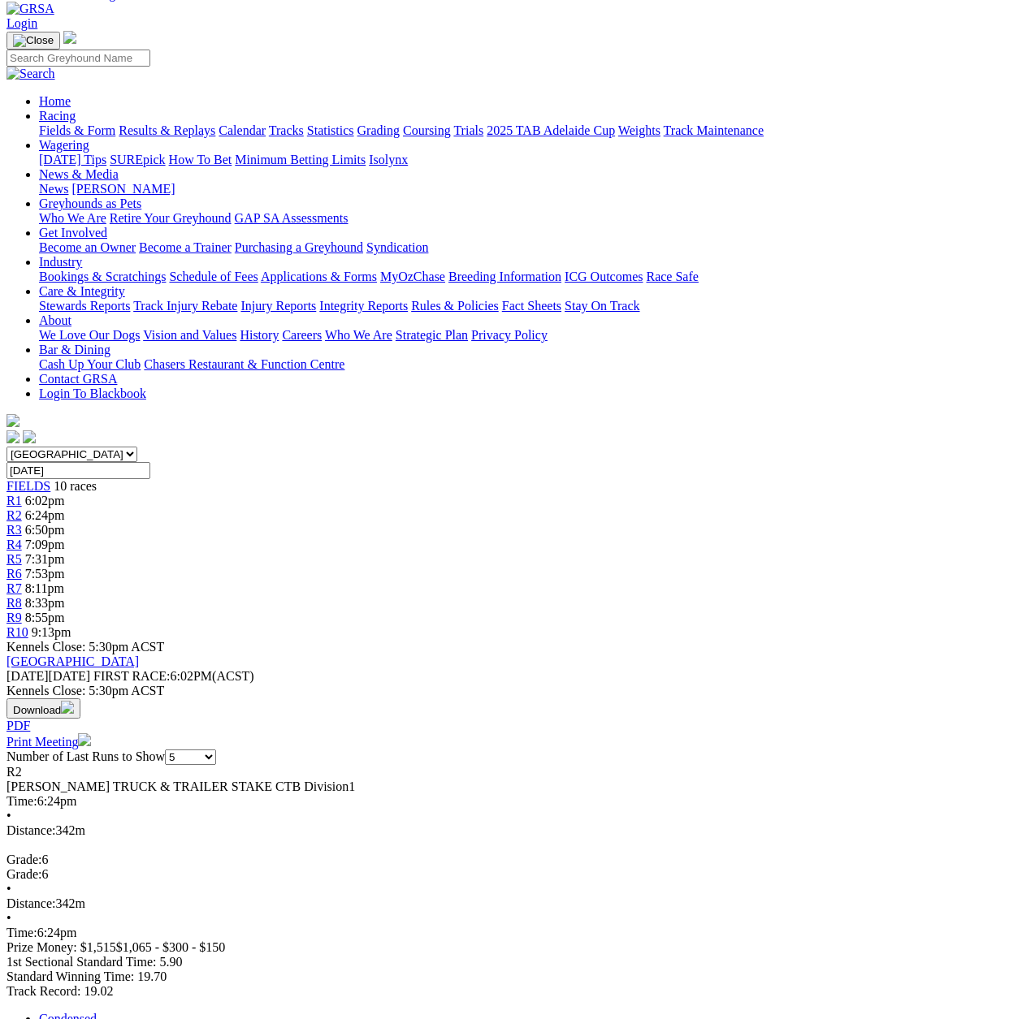
scroll to position [81, 0]
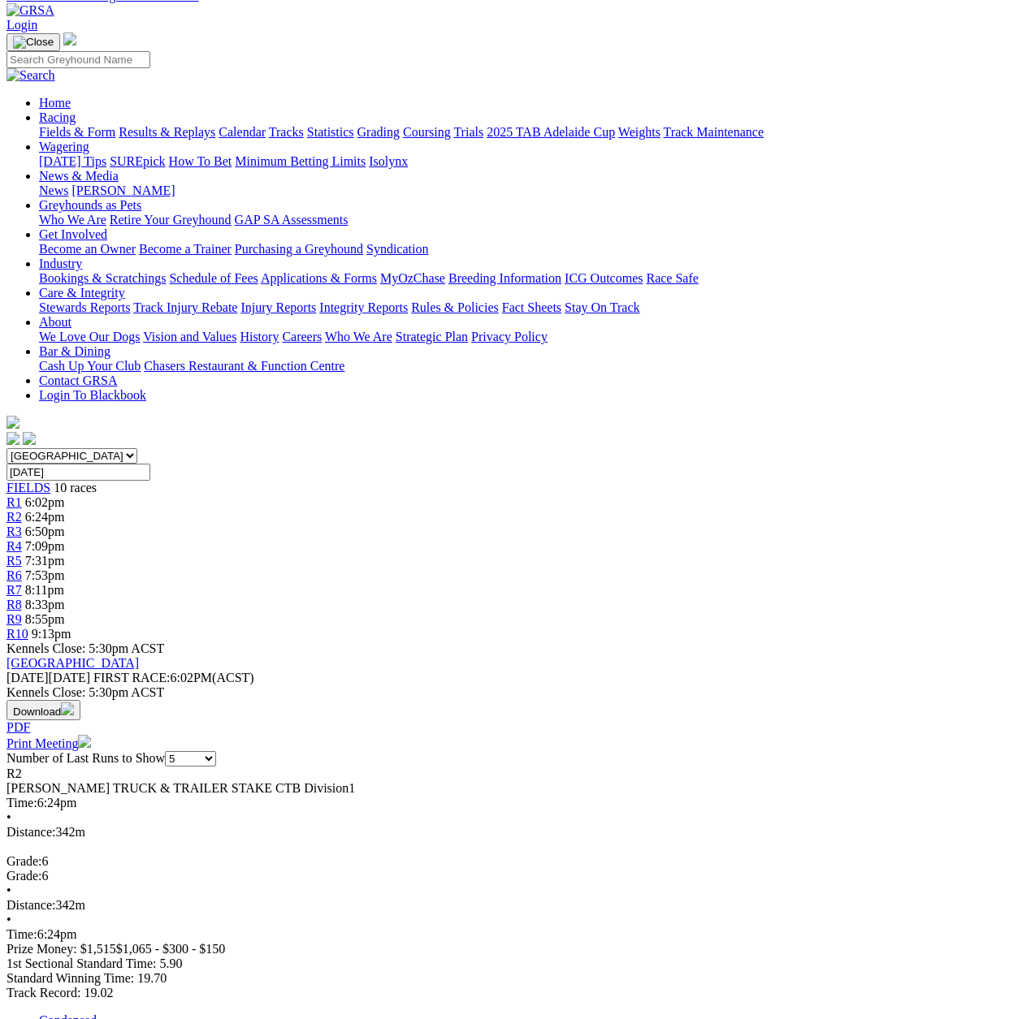
click at [22, 525] on span "R3" at bounding box center [13, 532] width 15 height 14
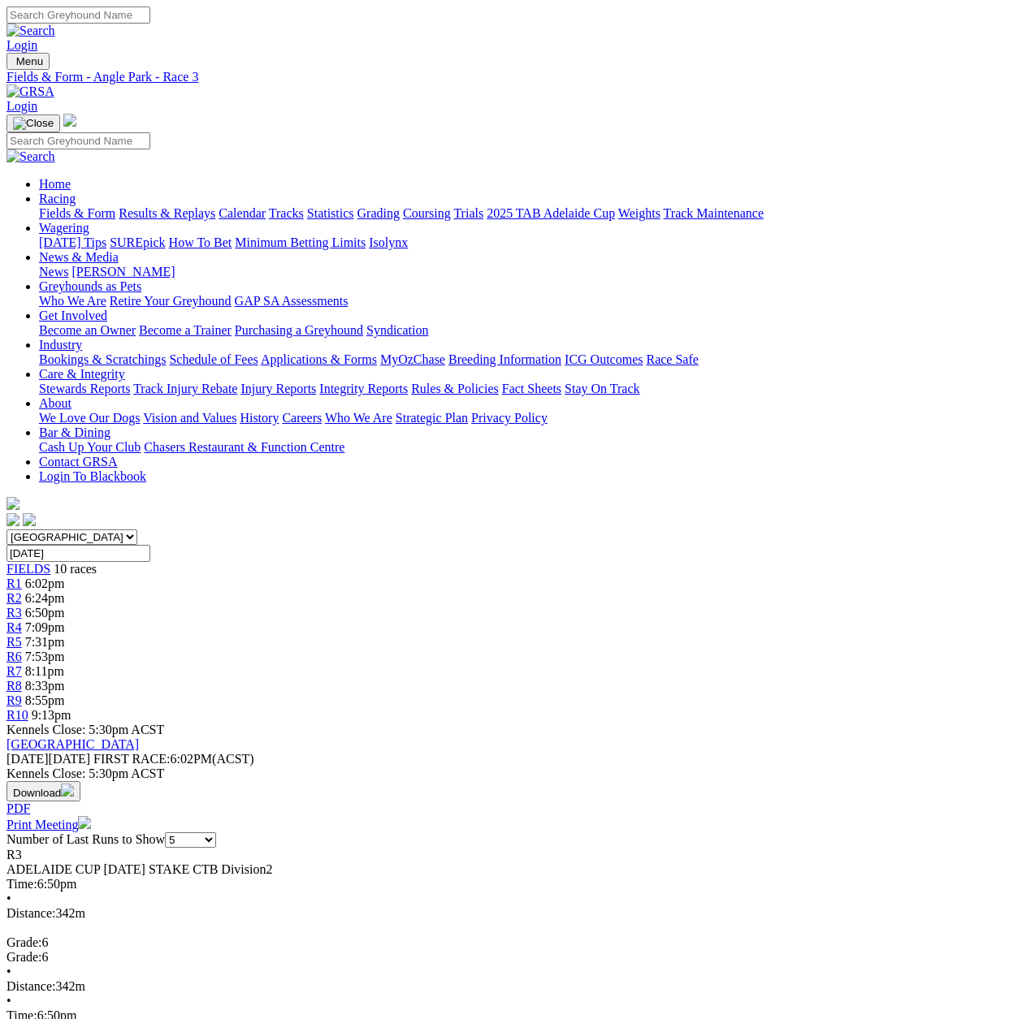
click at [22, 620] on span "R4" at bounding box center [13, 627] width 15 height 14
click at [22, 635] on span "R5" at bounding box center [13, 642] width 15 height 14
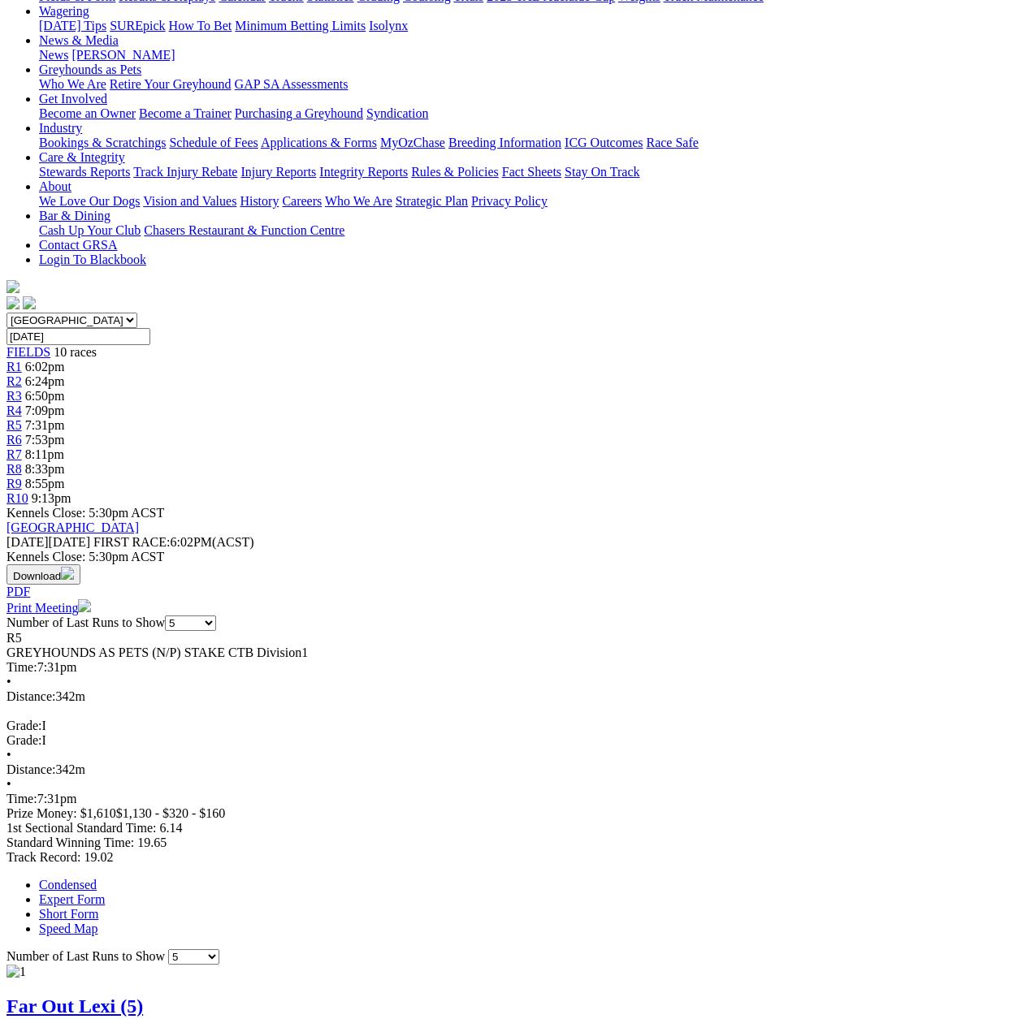
scroll to position [81, 0]
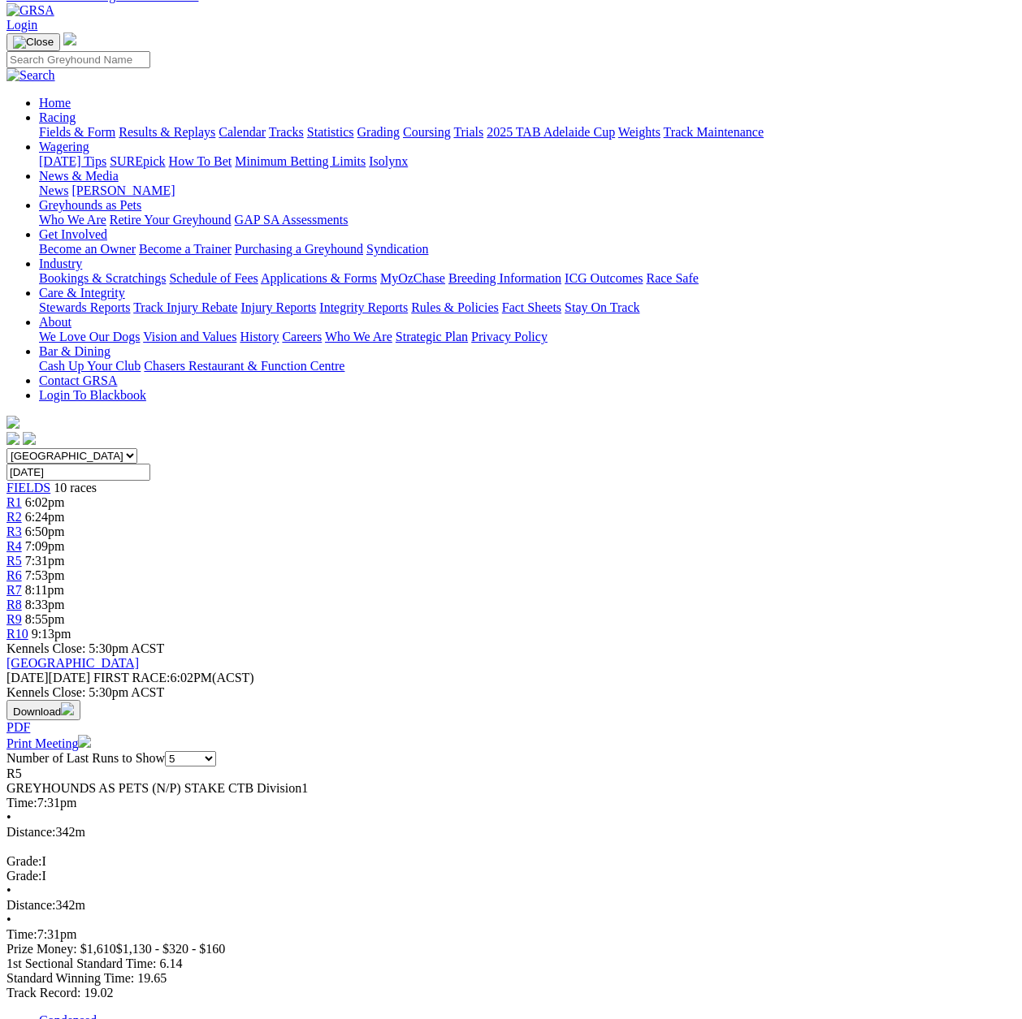
click at [22, 568] on span "R6" at bounding box center [13, 575] width 15 height 14
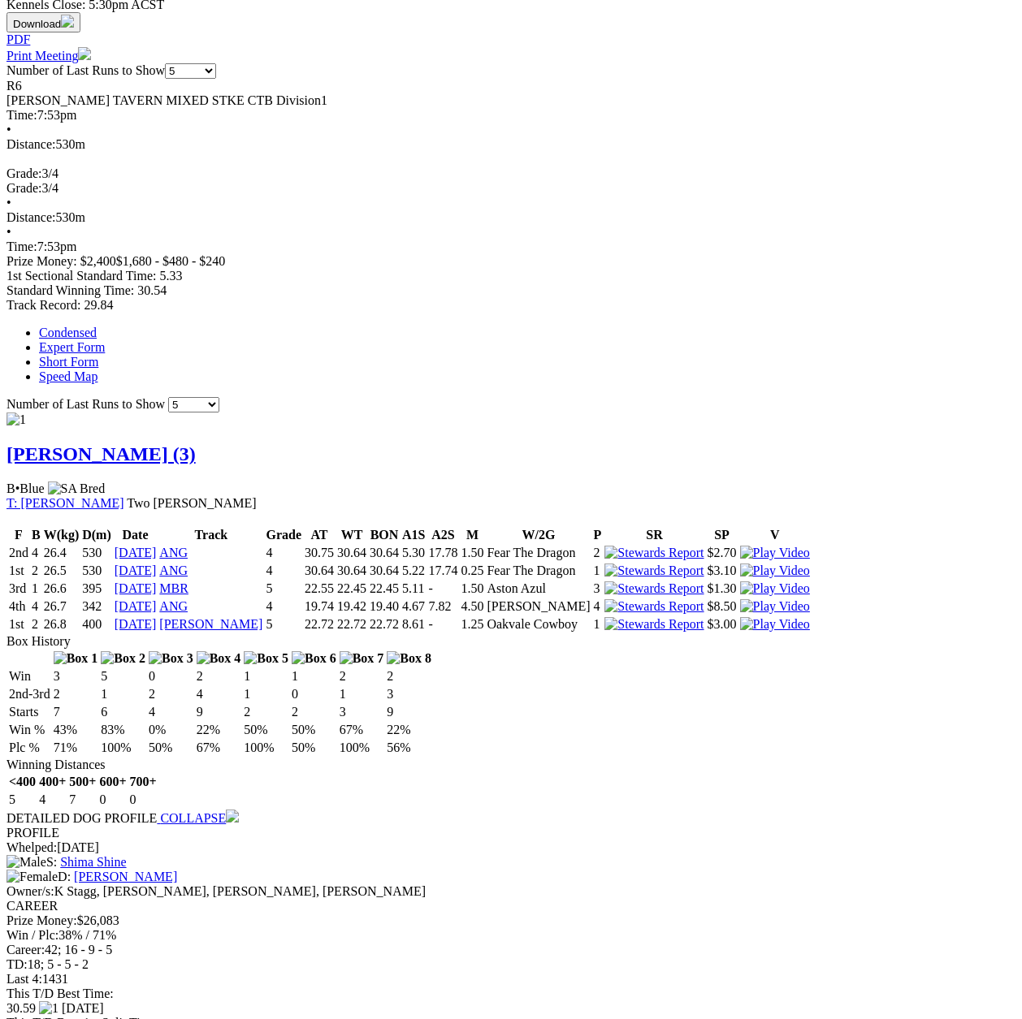
scroll to position [812, 0]
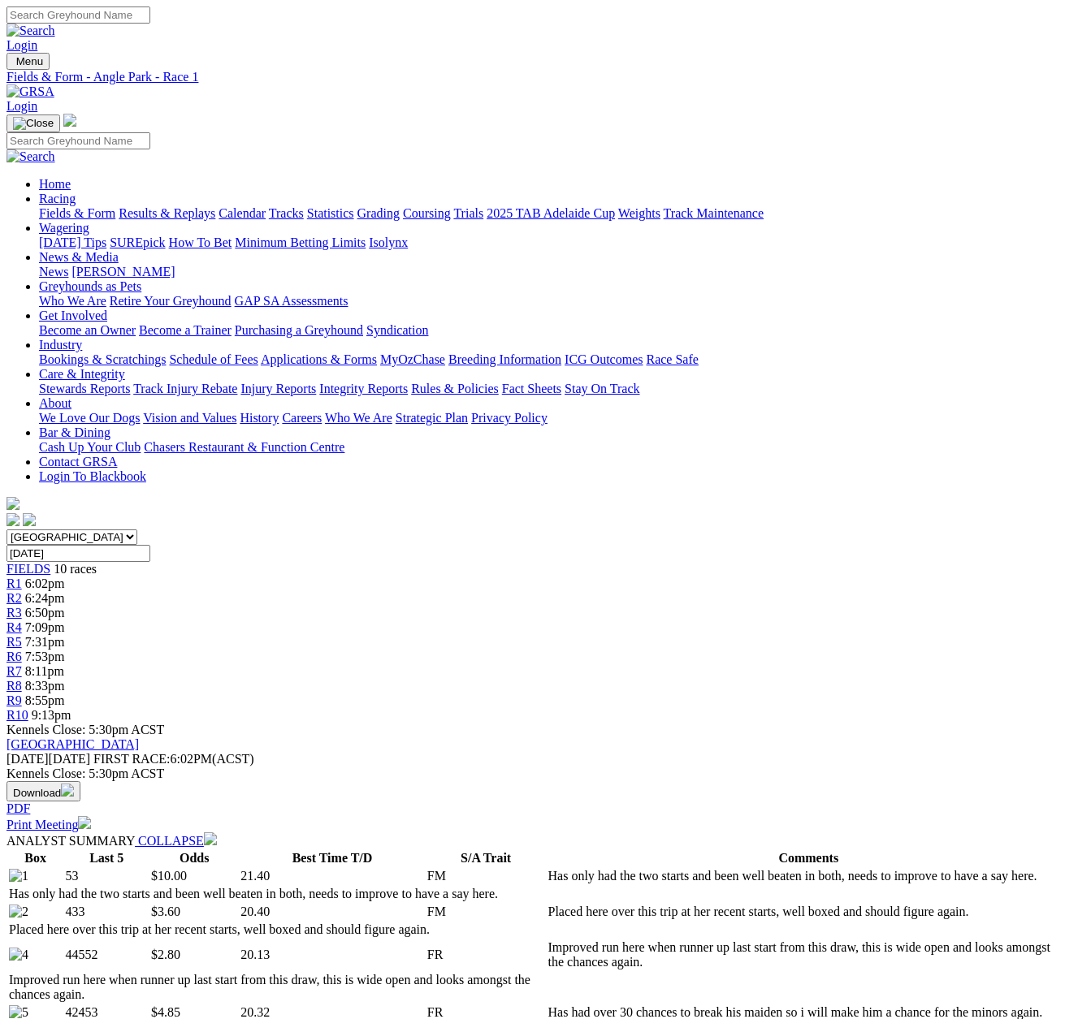
click at [22, 664] on span "R7" at bounding box center [13, 671] width 15 height 14
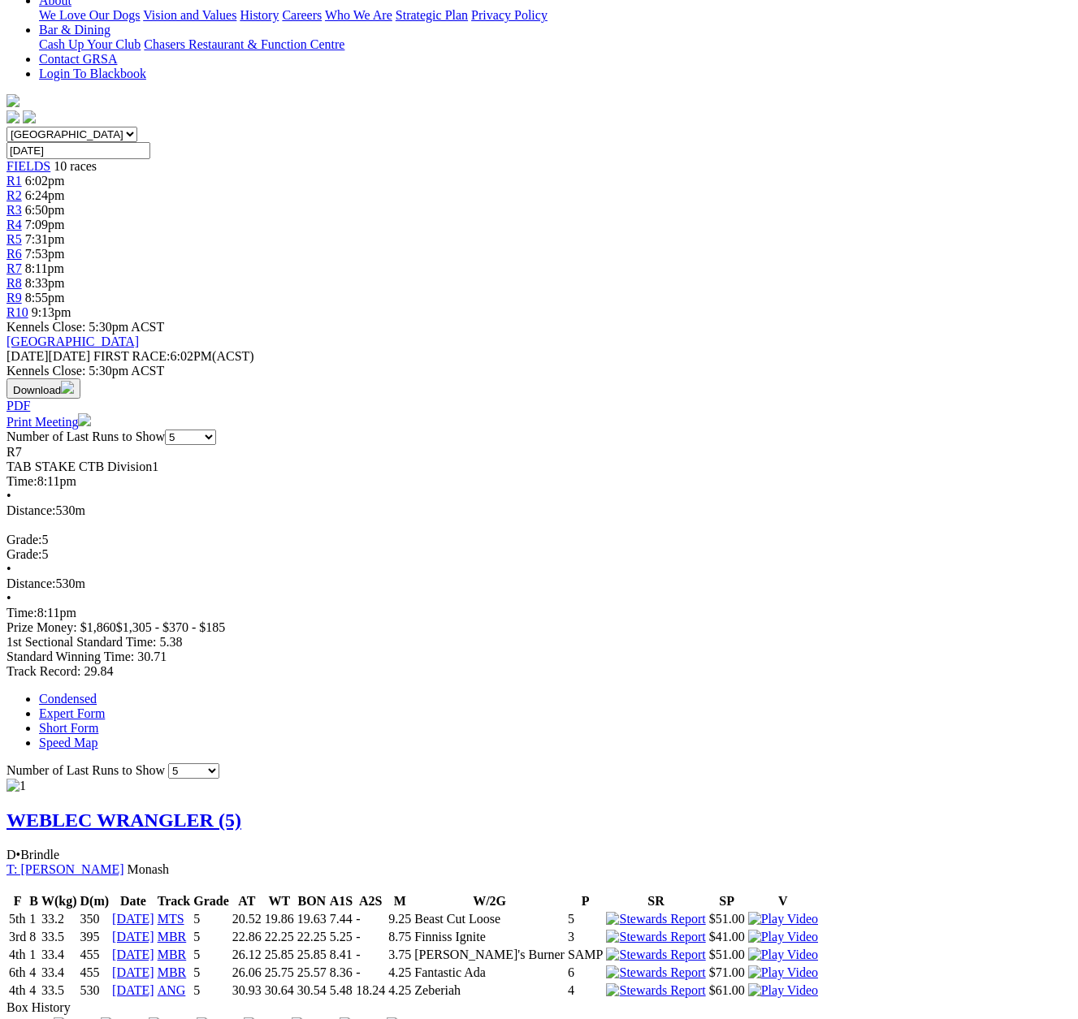
scroll to position [162, 0]
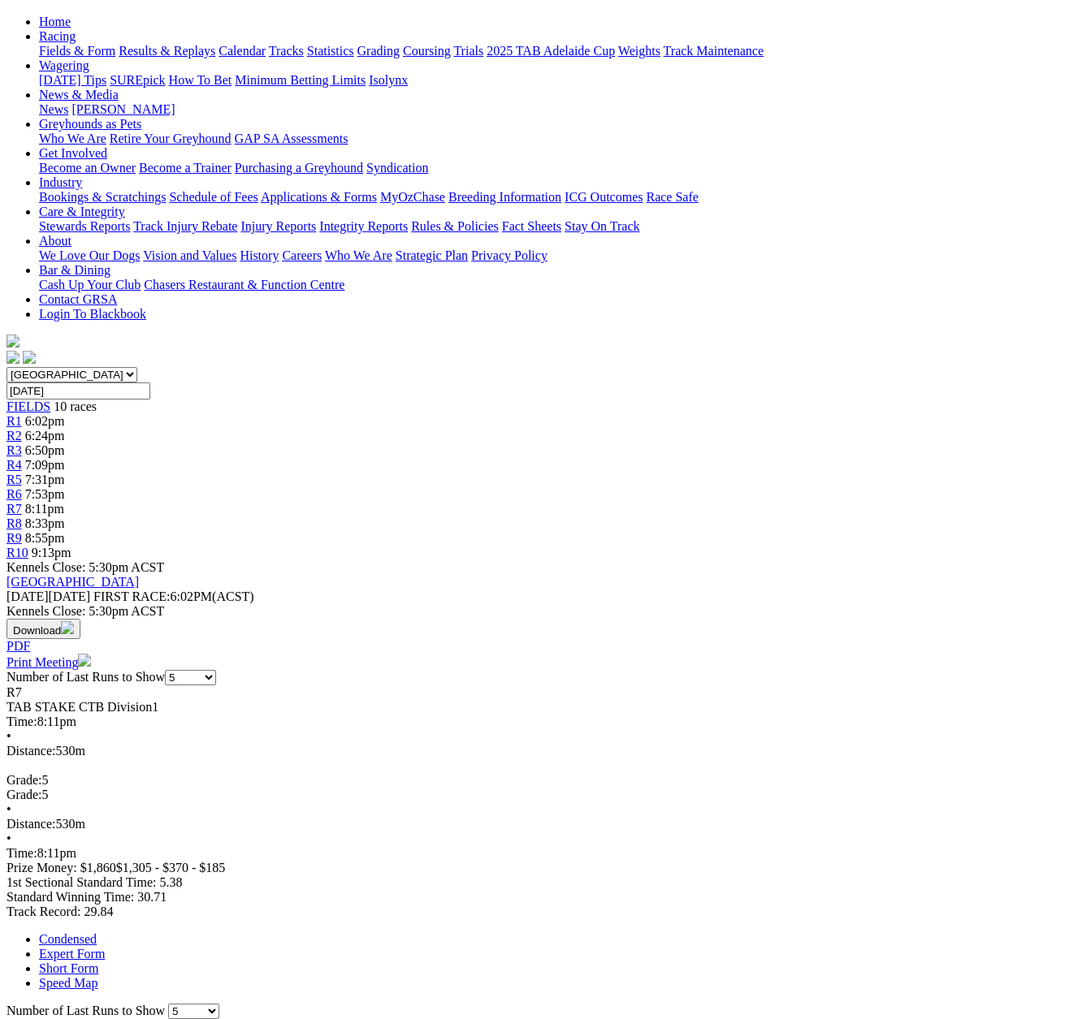
click at [22, 531] on span "R9" at bounding box center [13, 538] width 15 height 14
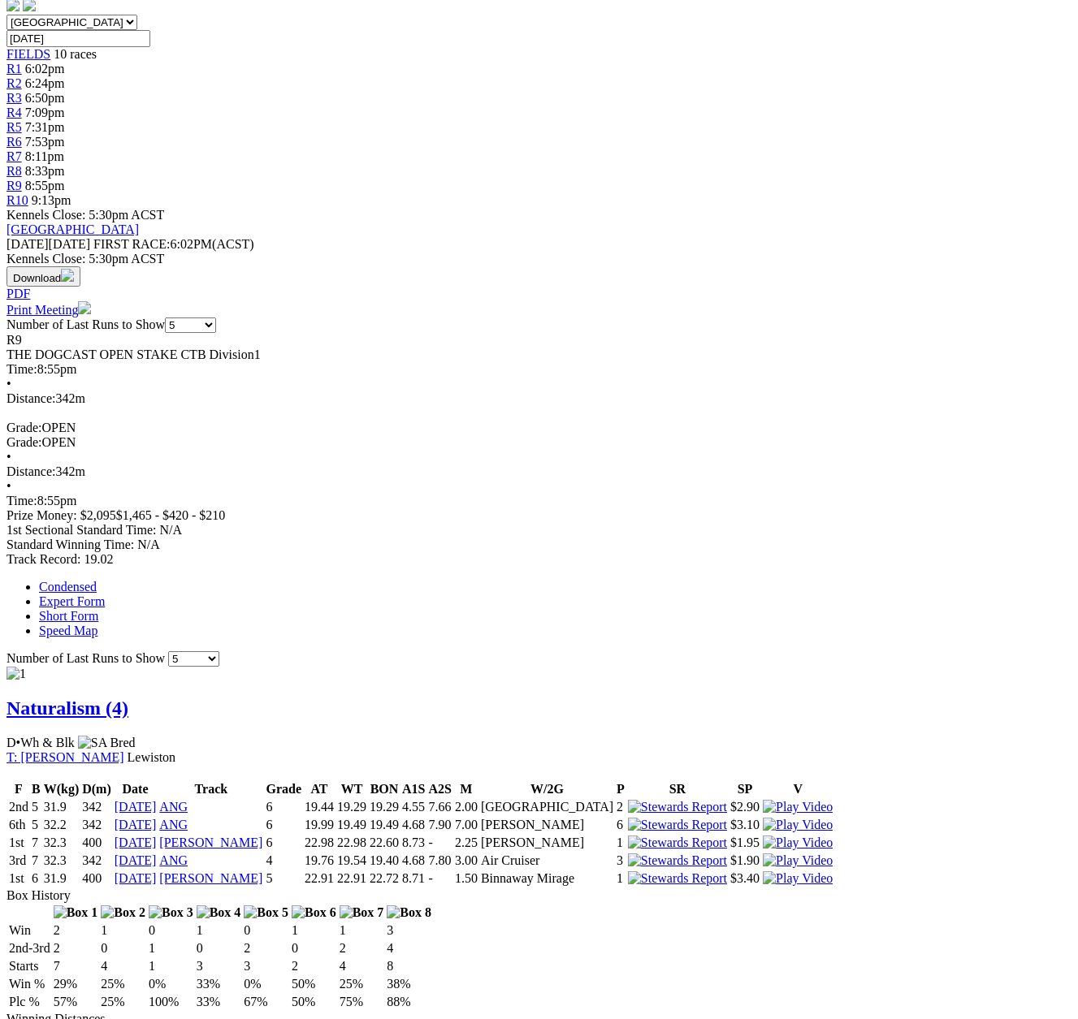
scroll to position [568, 0]
